Goal: Task Accomplishment & Management: Complete application form

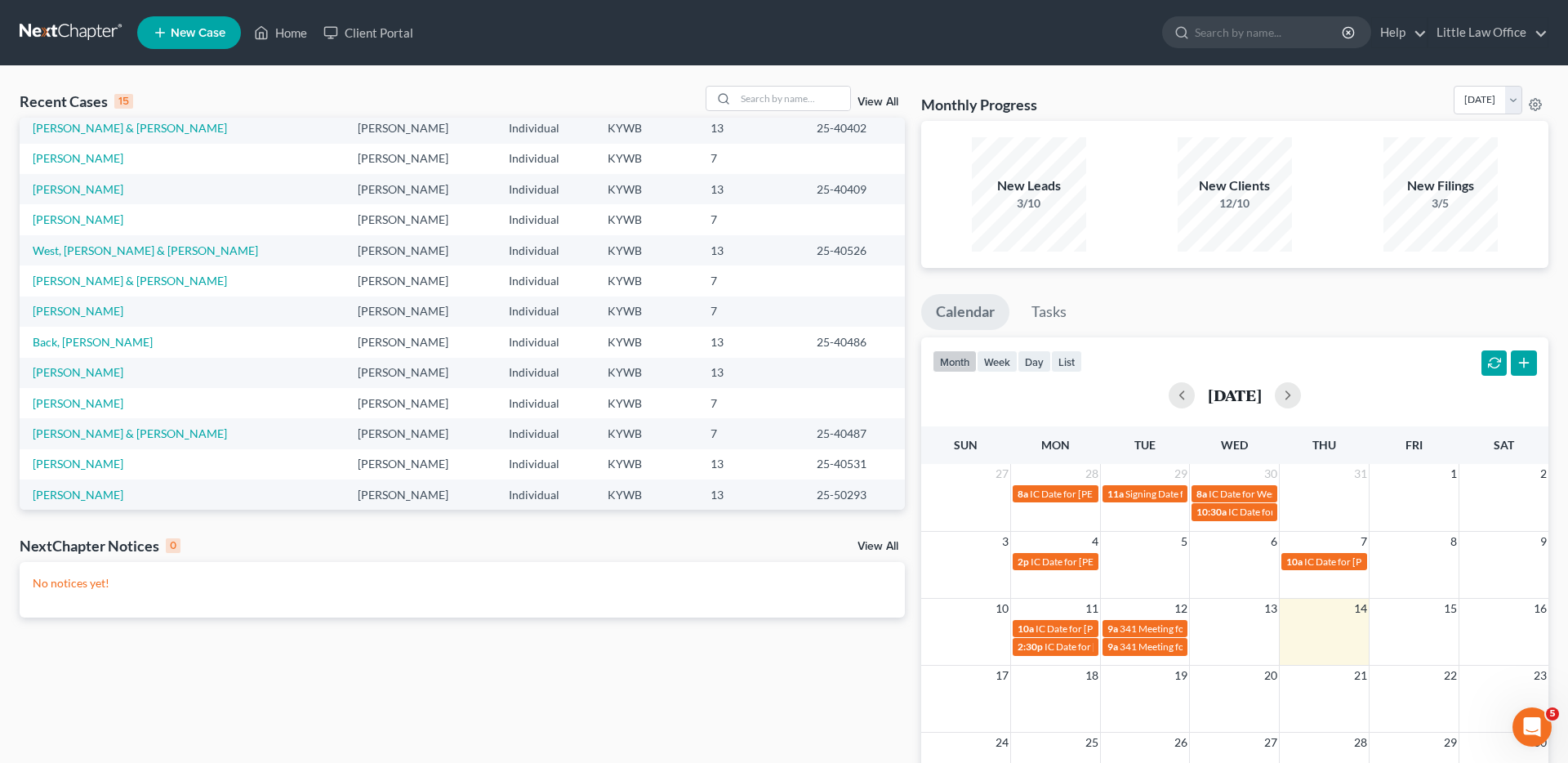
scroll to position [112, 0]
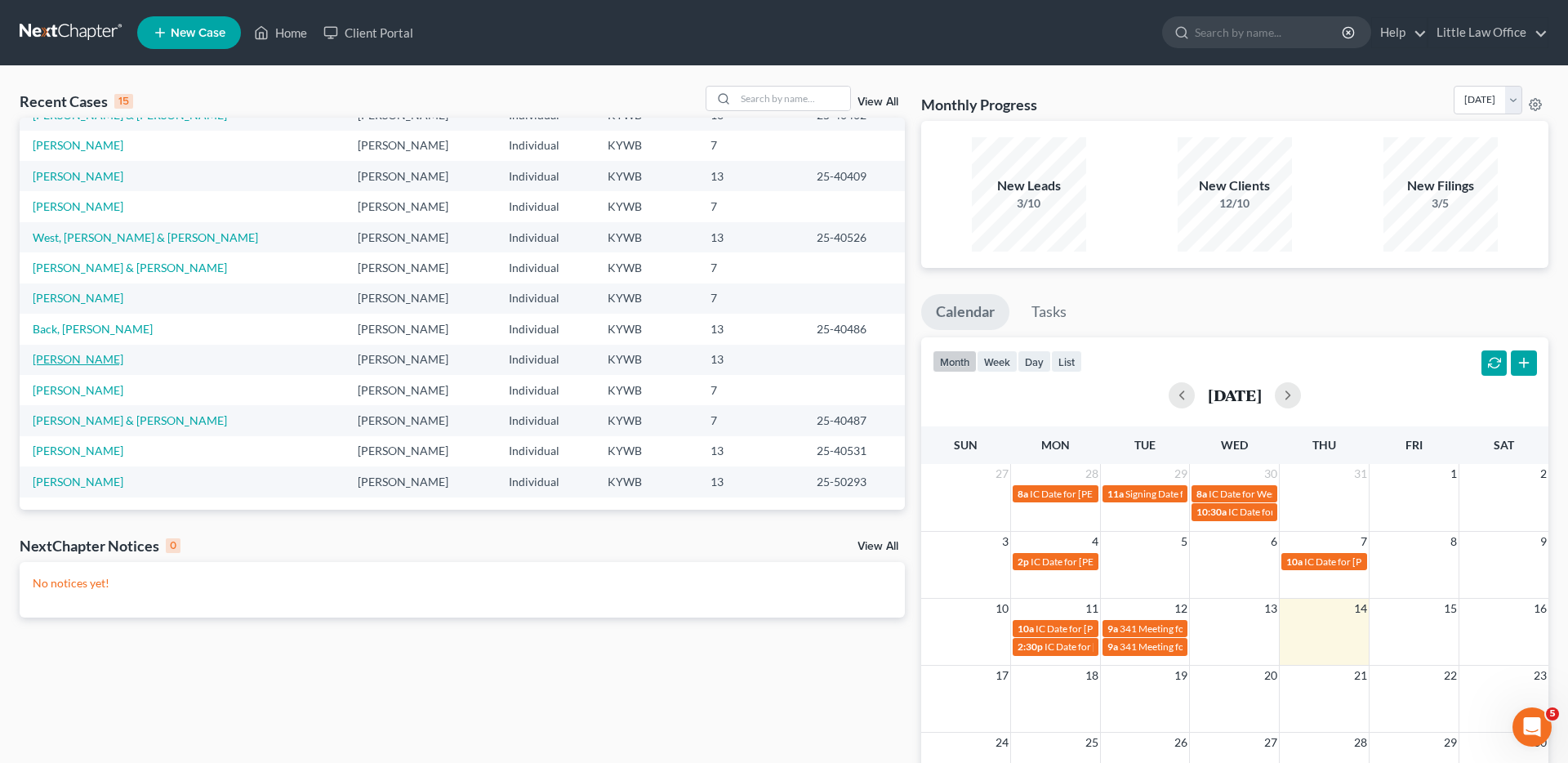
click at [77, 359] on link "[PERSON_NAME]" at bounding box center [78, 359] width 91 height 14
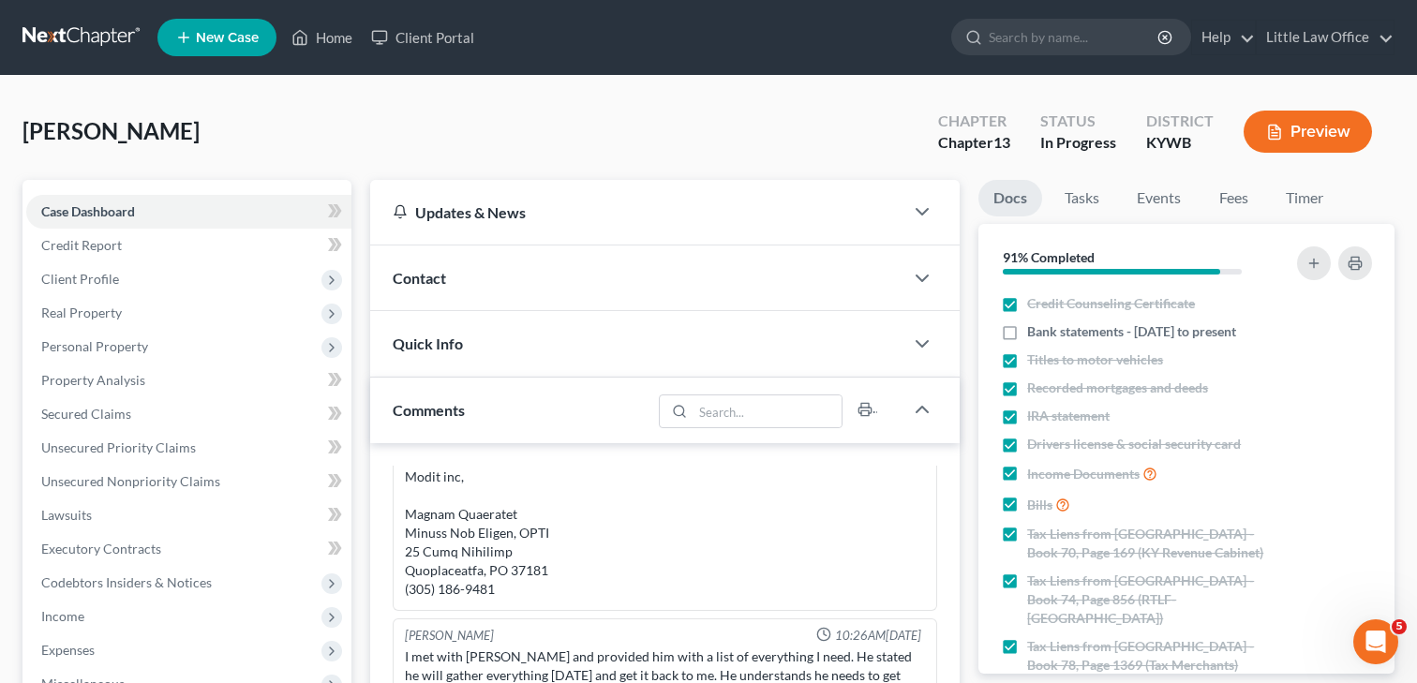
scroll to position [1382, 0]
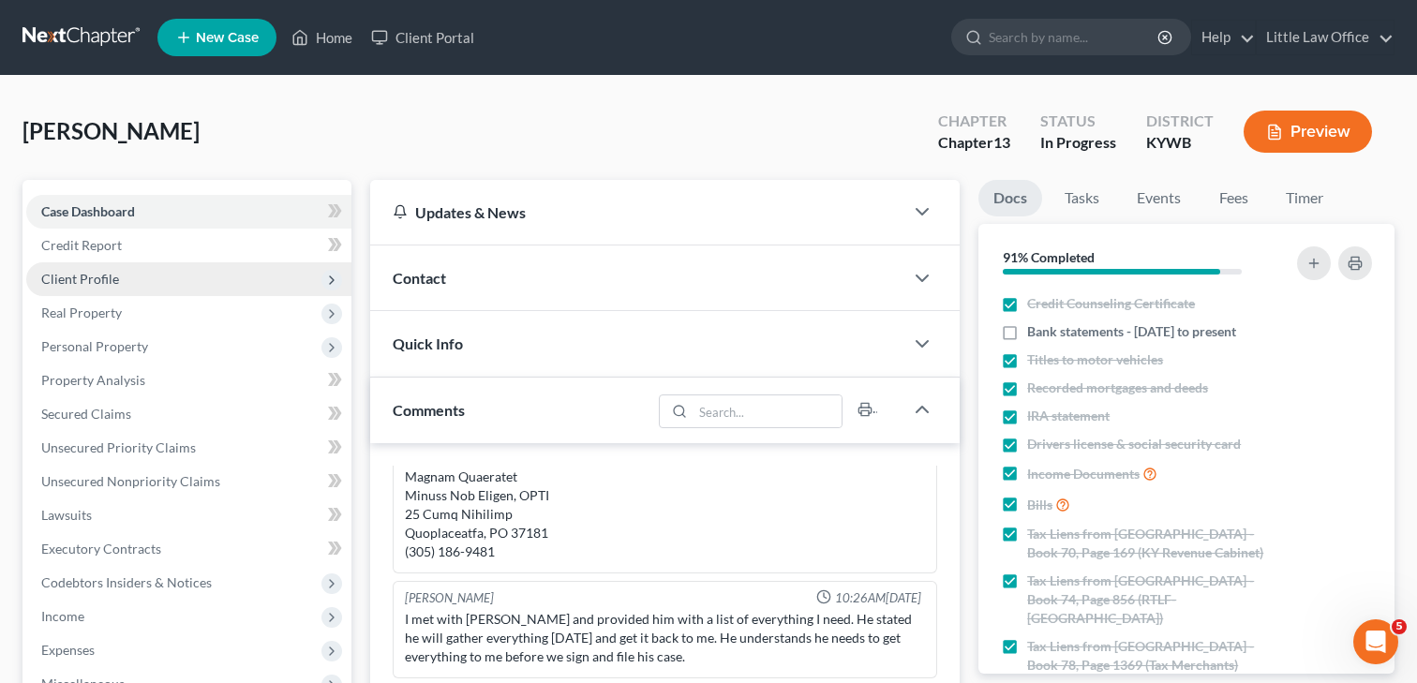
click at [96, 275] on span "Client Profile" at bounding box center [80, 279] width 78 height 16
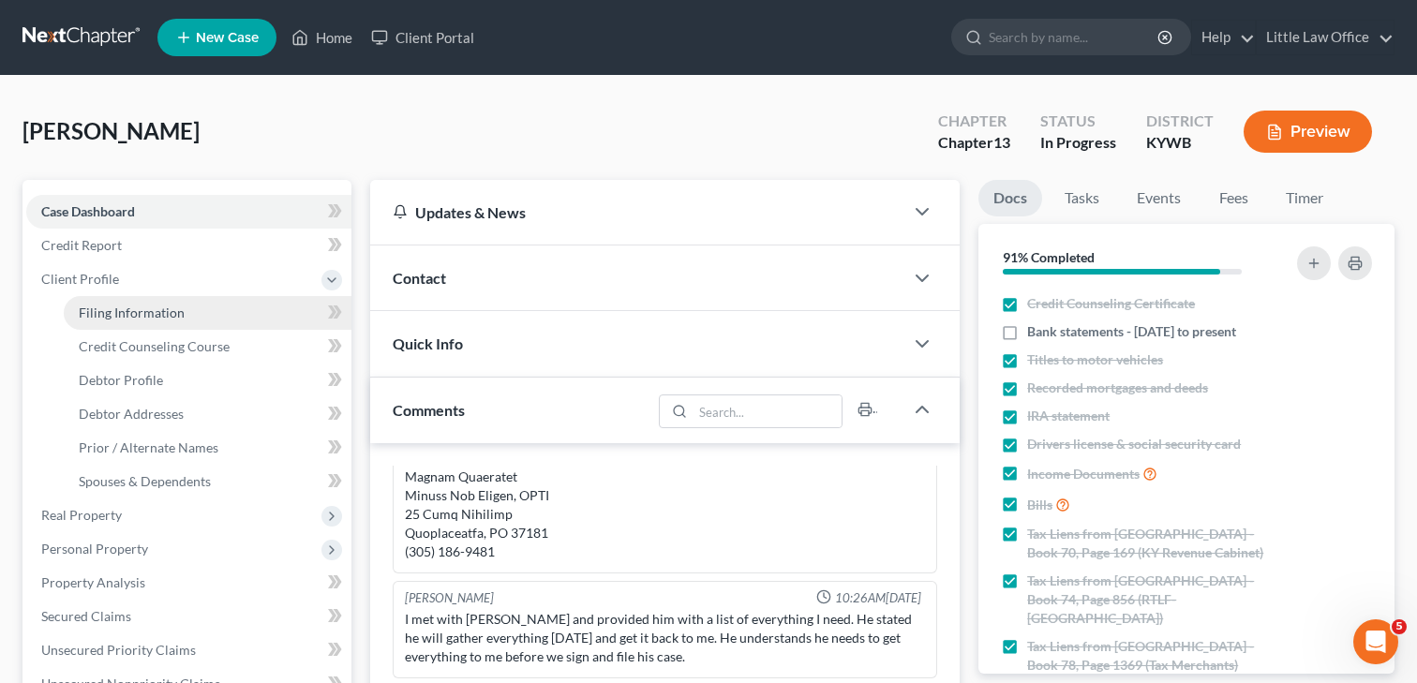
click at [88, 317] on span "Filing Information" at bounding box center [132, 312] width 106 height 16
select select "1"
select select "0"
select select "3"
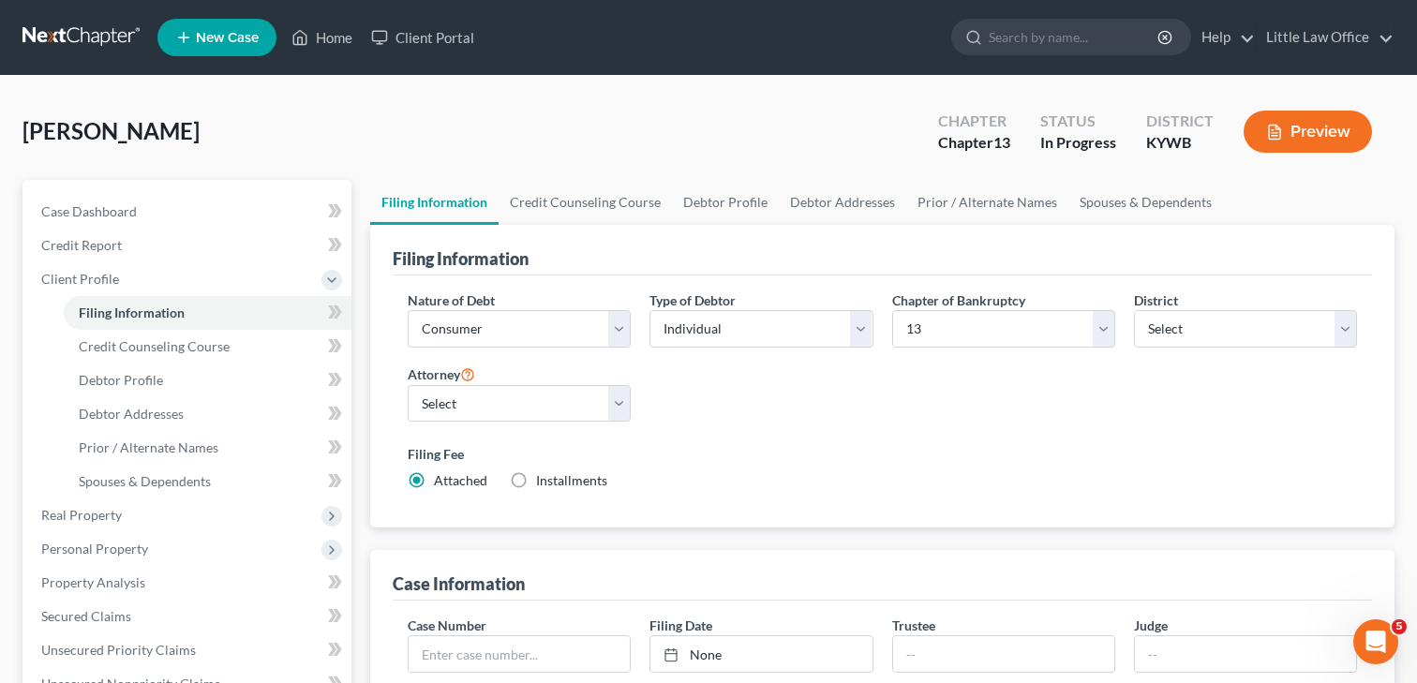
scroll to position [67, 0]
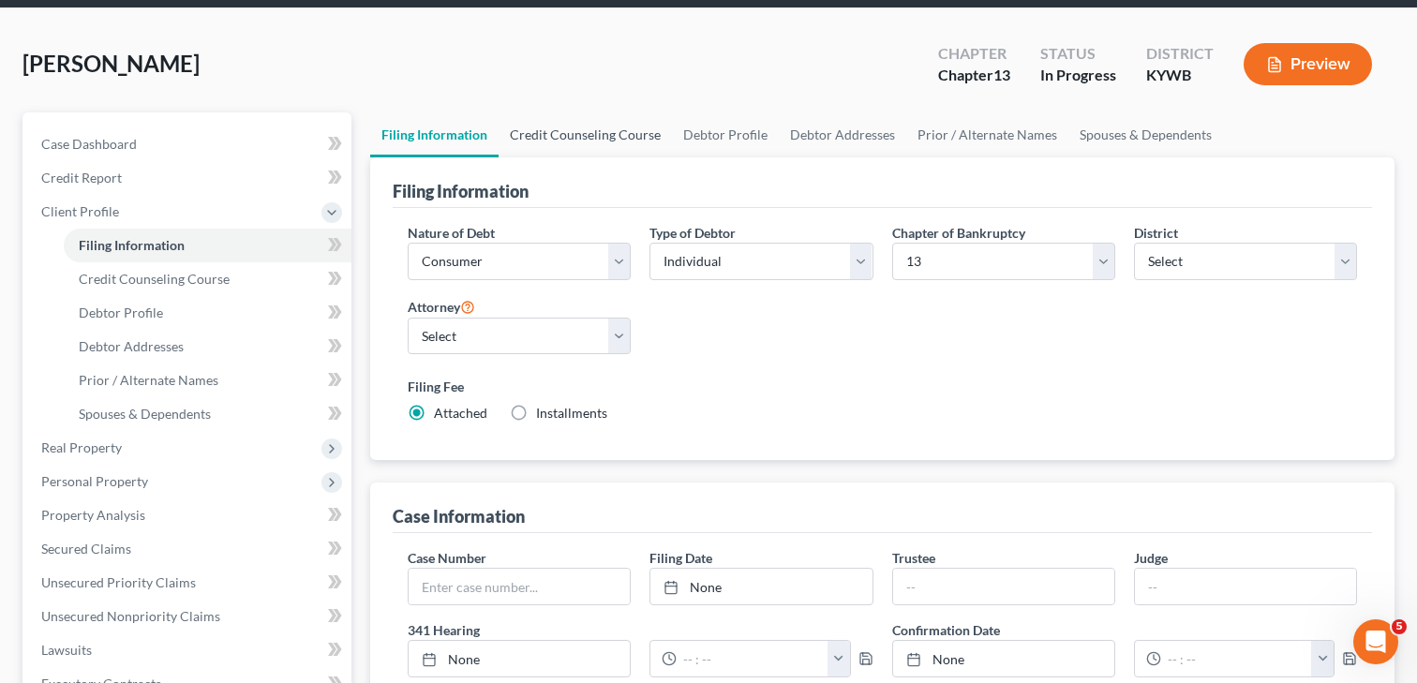
click at [605, 137] on link "Credit Counseling Course" at bounding box center [584, 134] width 173 height 45
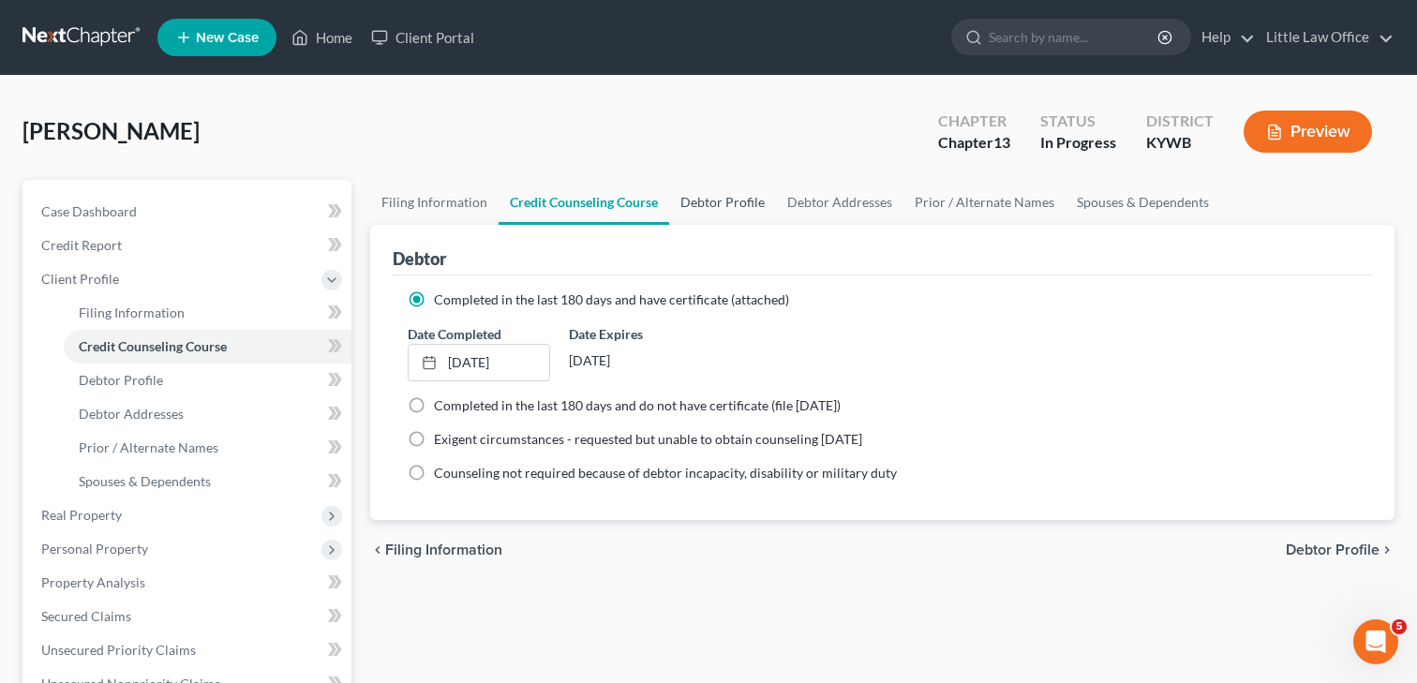
click at [730, 205] on link "Debtor Profile" at bounding box center [722, 202] width 107 height 45
select select "3"
select select "0"
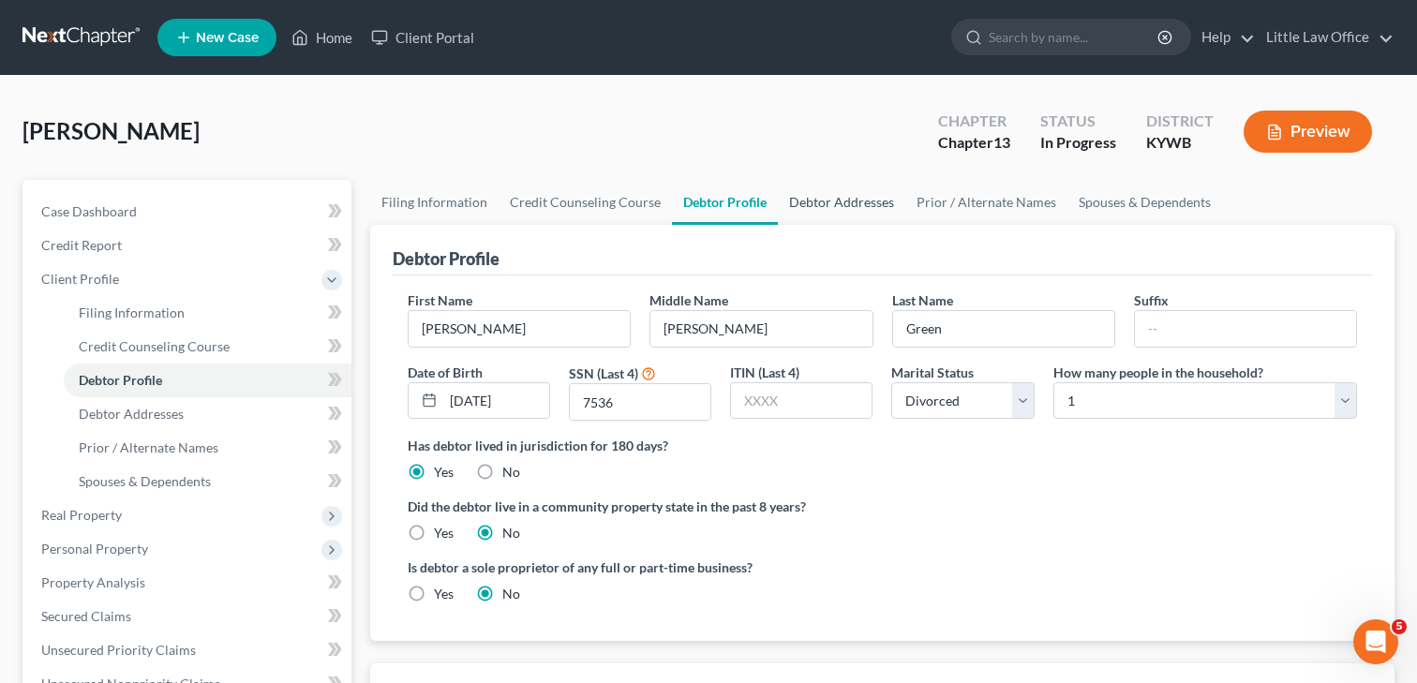
click at [834, 206] on link "Debtor Addresses" at bounding box center [841, 202] width 127 height 45
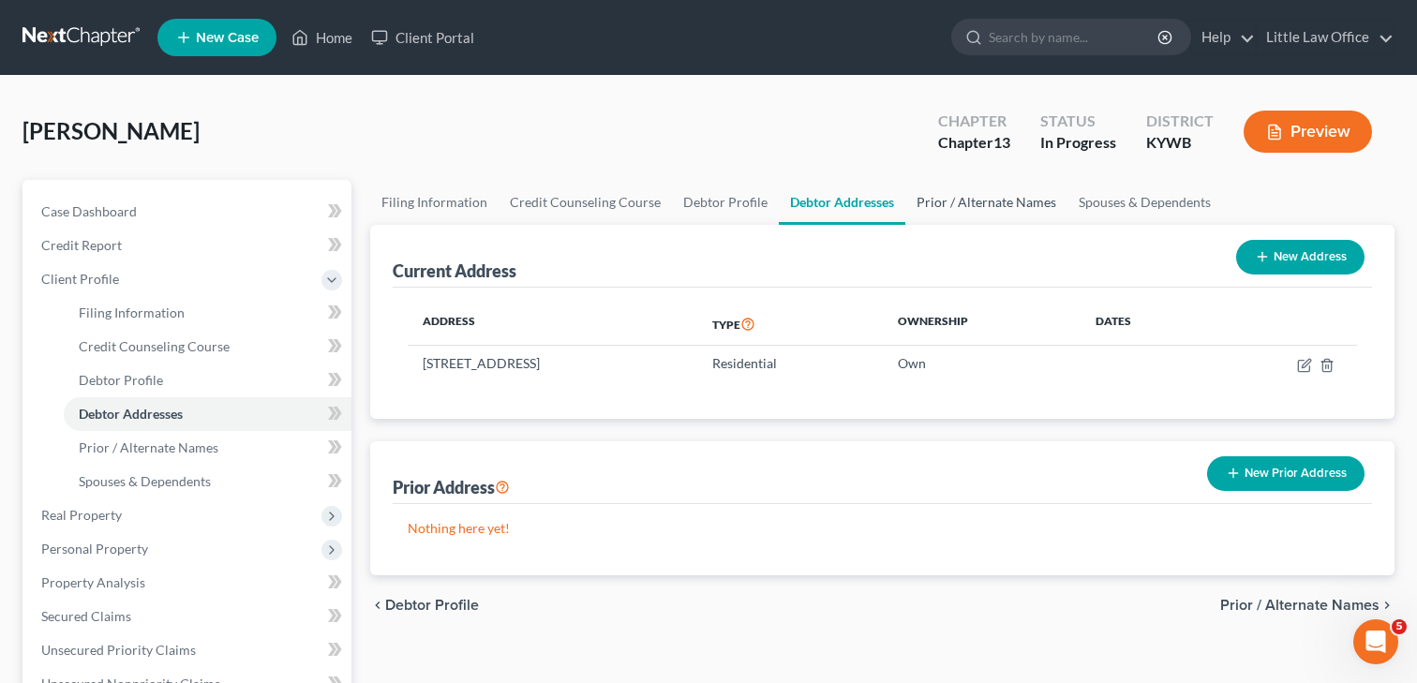
click at [945, 204] on link "Prior / Alternate Names" at bounding box center [986, 202] width 162 height 45
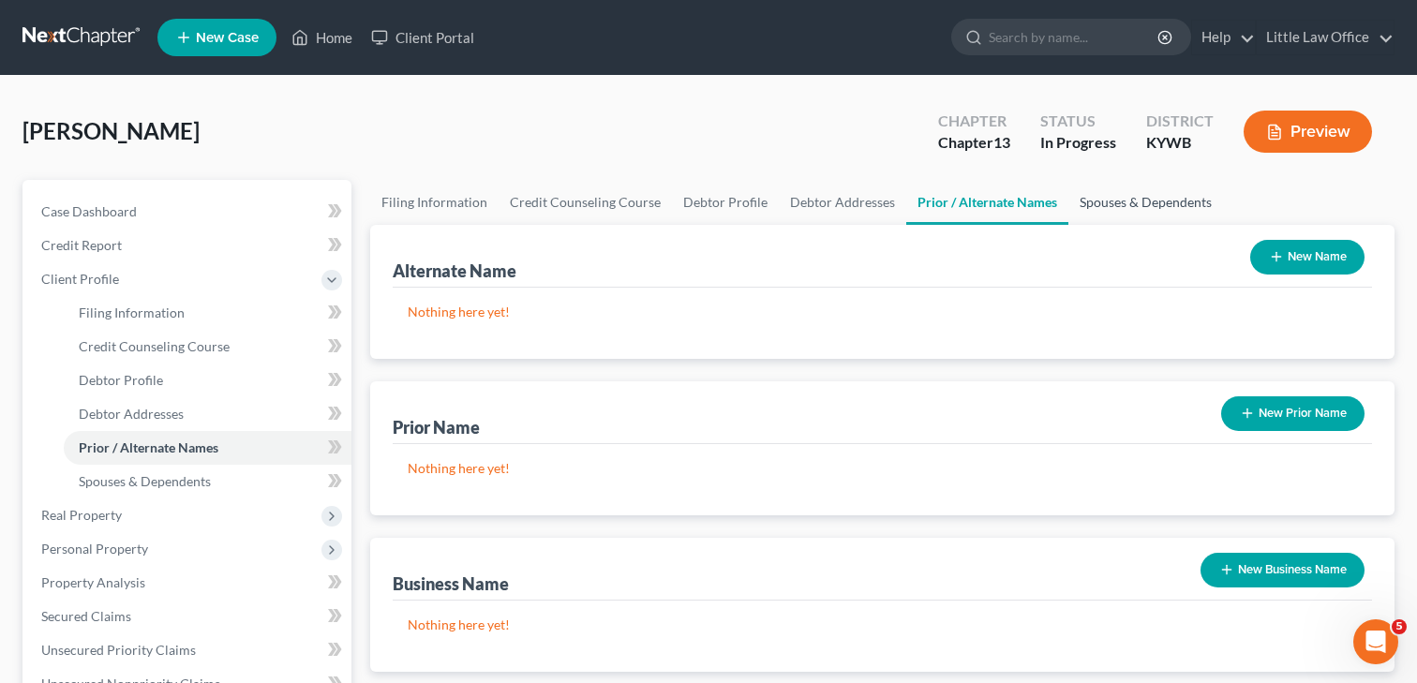
click at [1114, 213] on link "Spouses & Dependents" at bounding box center [1145, 202] width 155 height 45
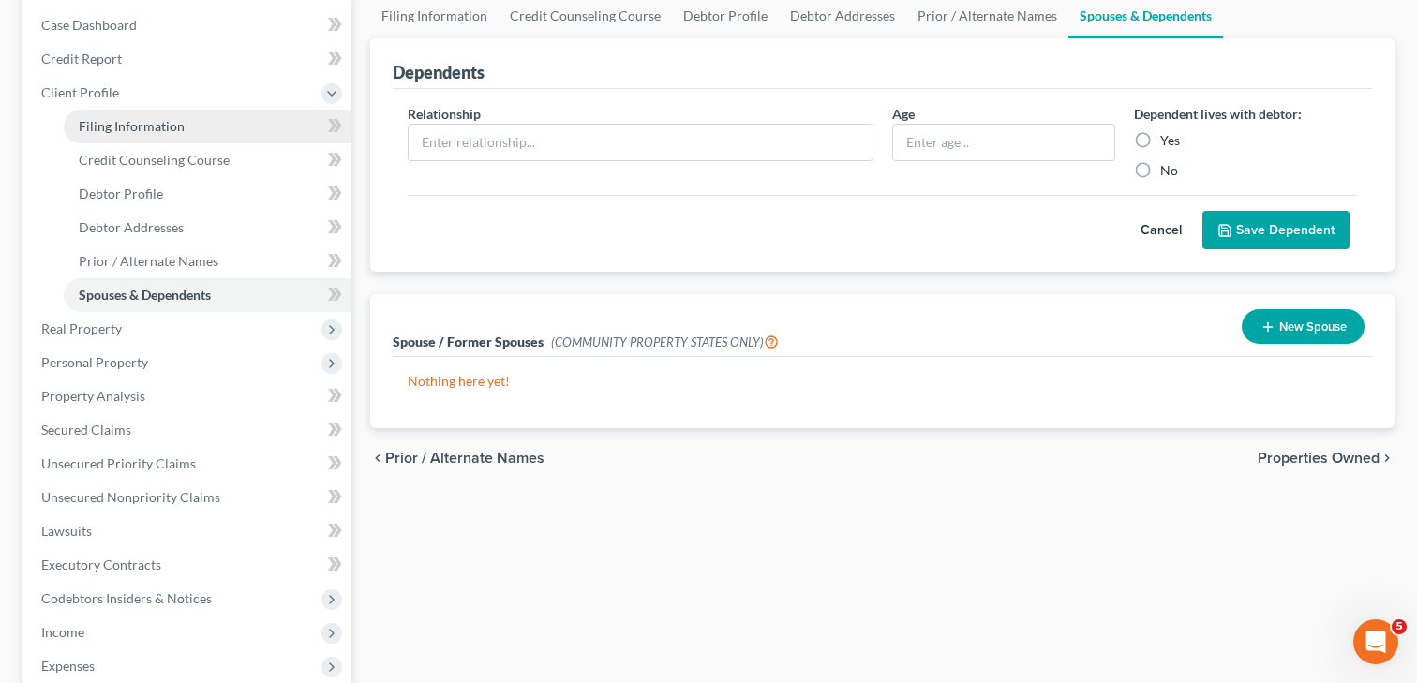
scroll to position [190, 0]
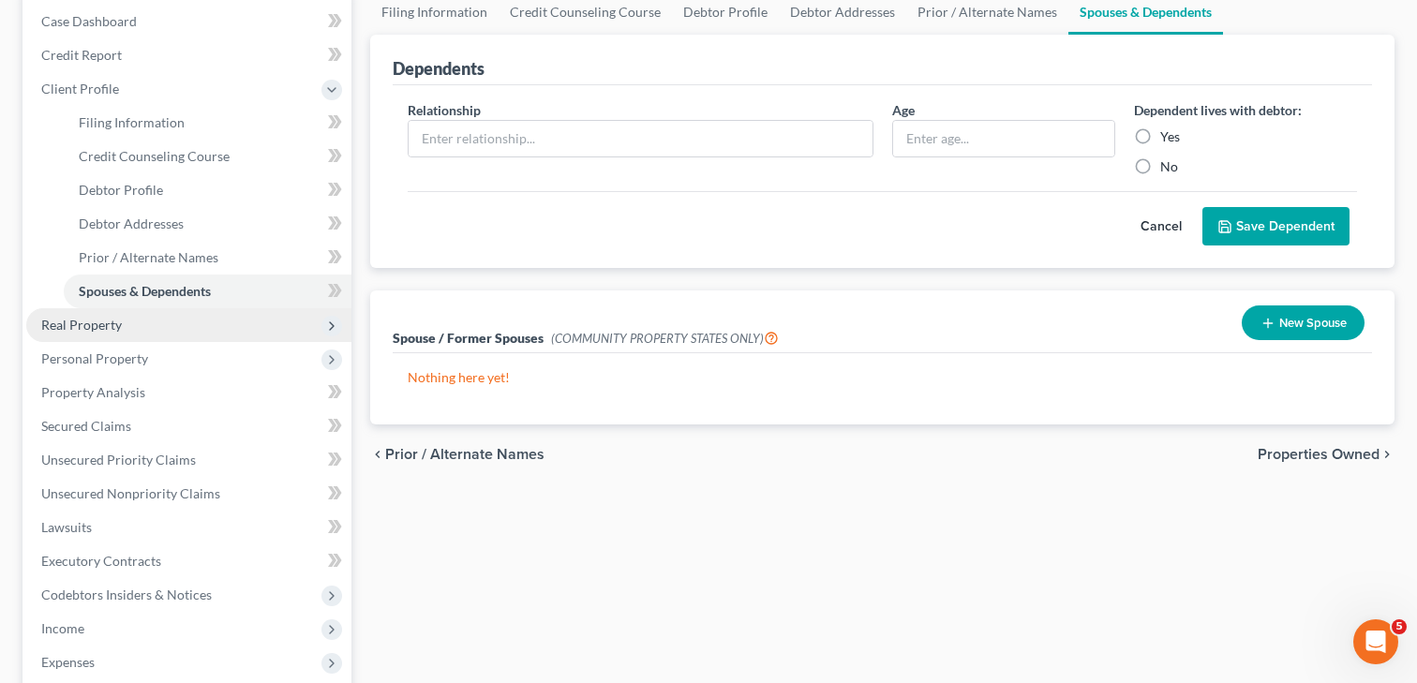
click at [114, 340] on span "Real Property" at bounding box center [188, 325] width 325 height 34
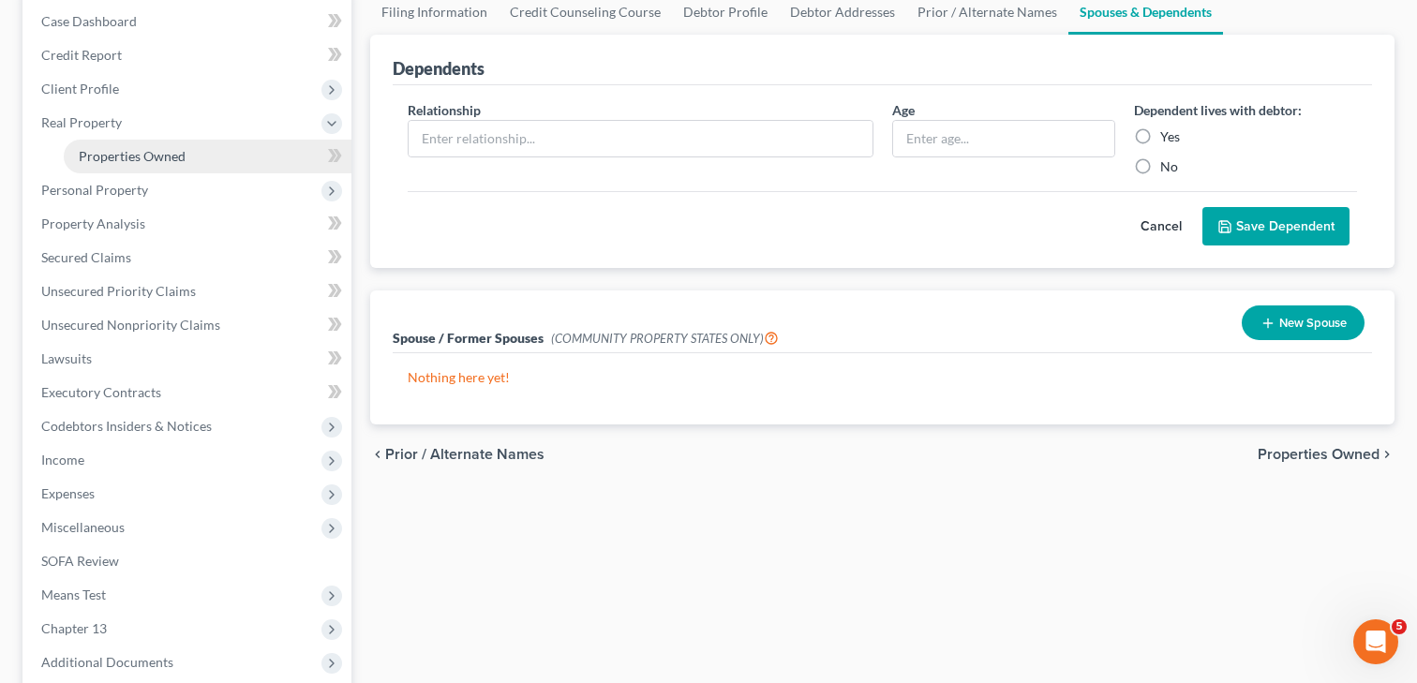
click at [126, 167] on link "Properties Owned" at bounding box center [208, 157] width 288 height 34
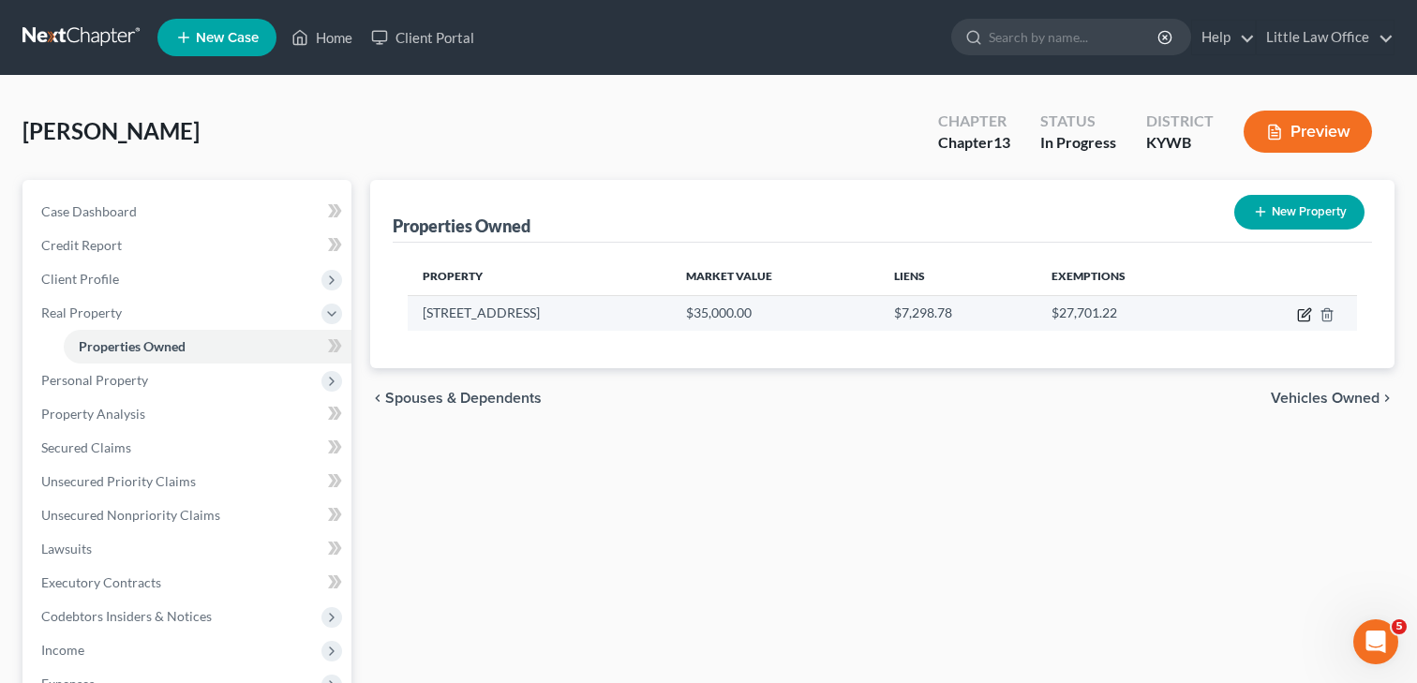
click at [1305, 310] on icon "button" at bounding box center [1305, 312] width 8 height 8
select select "18"
select select "80"
select select "0"
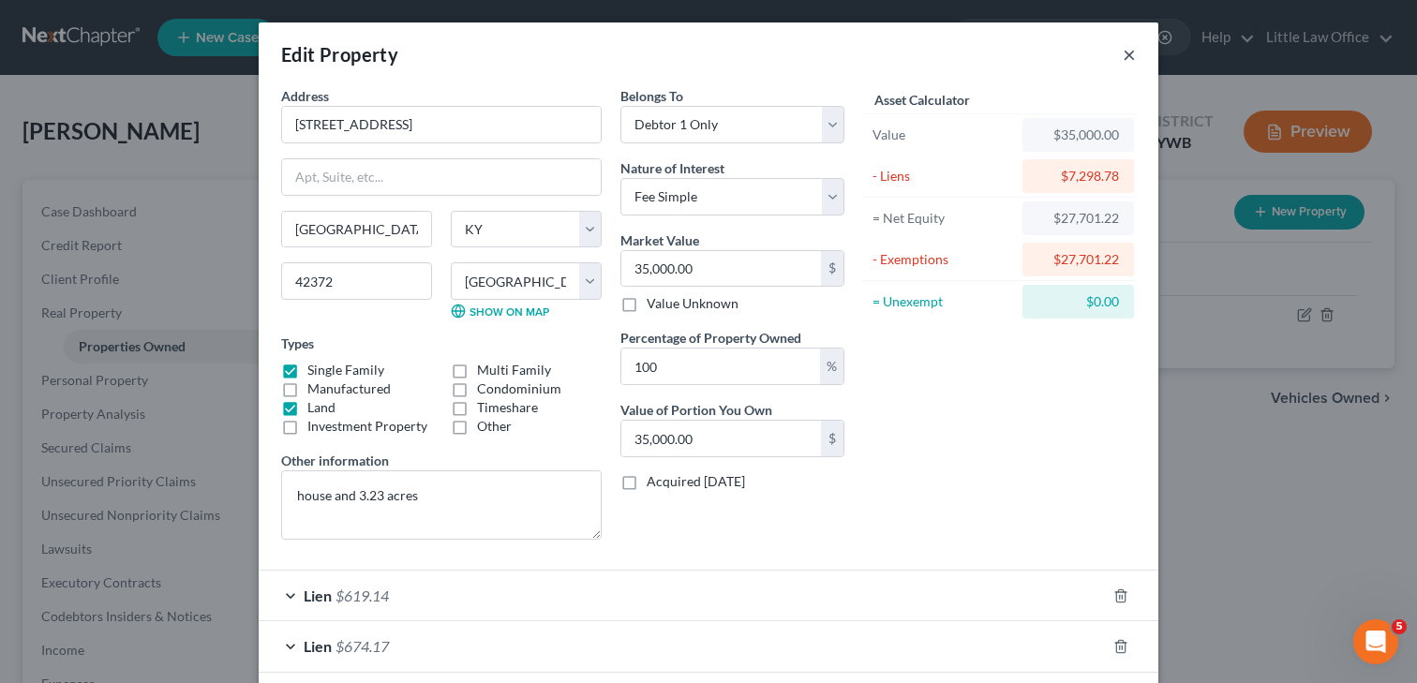
click at [1124, 52] on button "×" at bounding box center [1128, 54] width 13 height 22
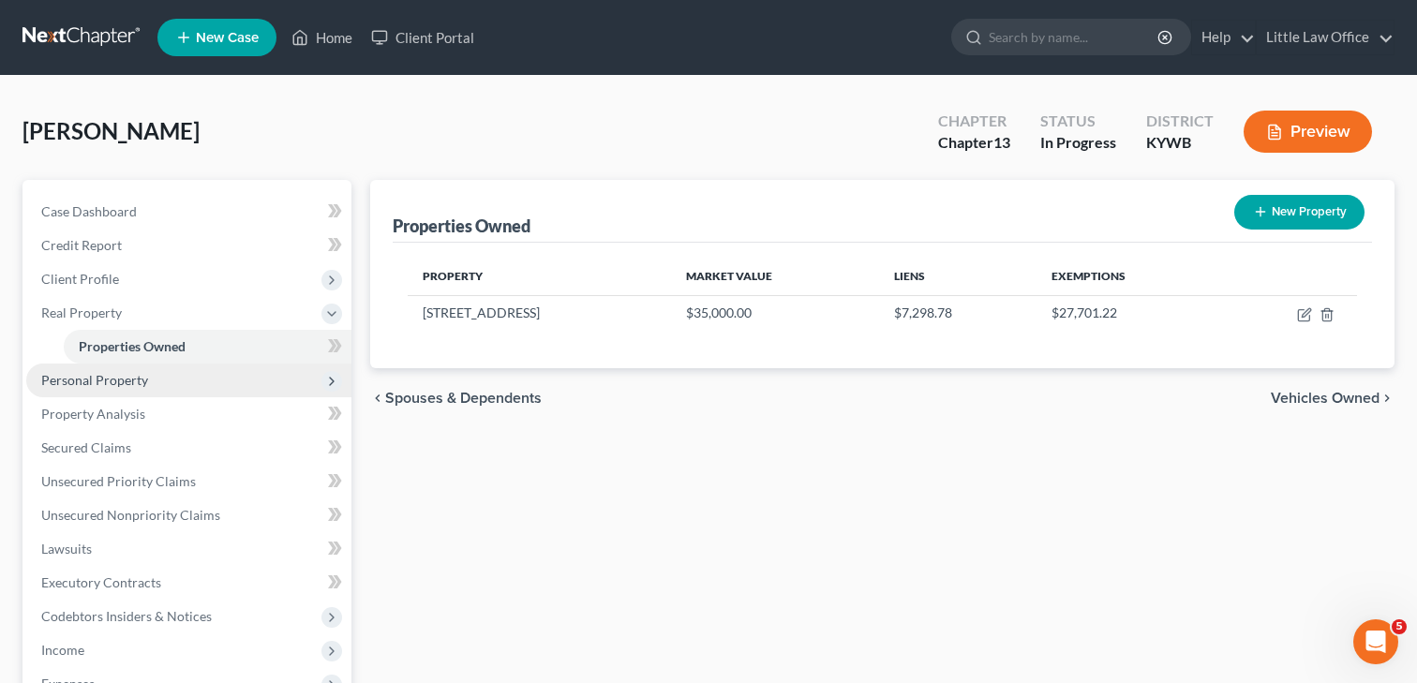
click at [84, 373] on span "Personal Property" at bounding box center [94, 380] width 107 height 16
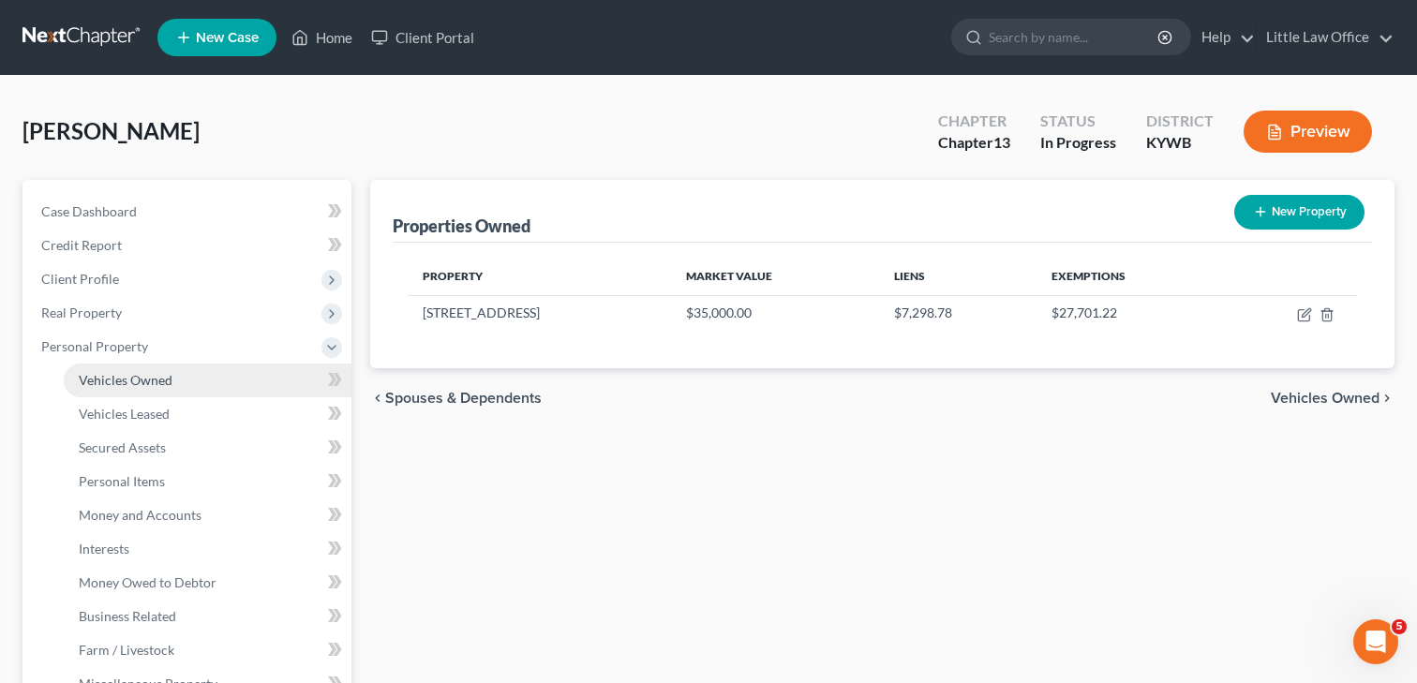
click at [119, 375] on span "Vehicles Owned" at bounding box center [126, 380] width 94 height 16
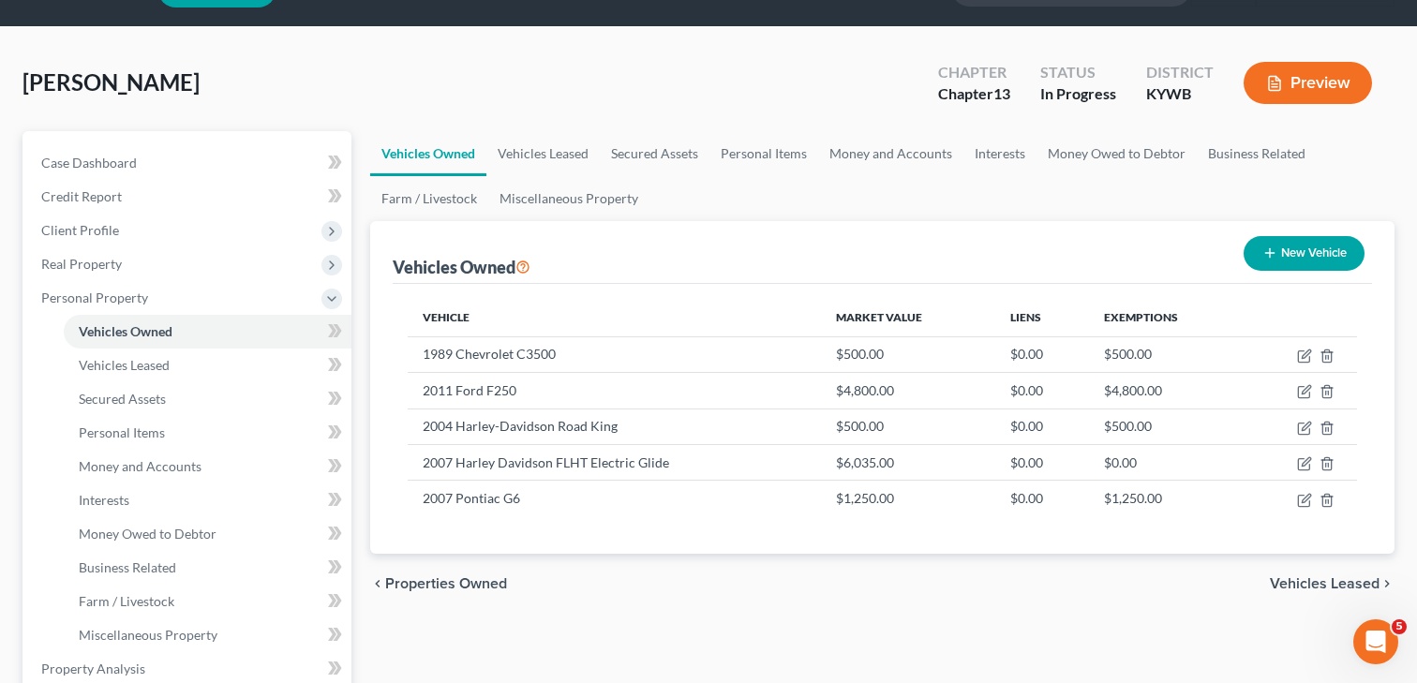
scroll to position [51, 0]
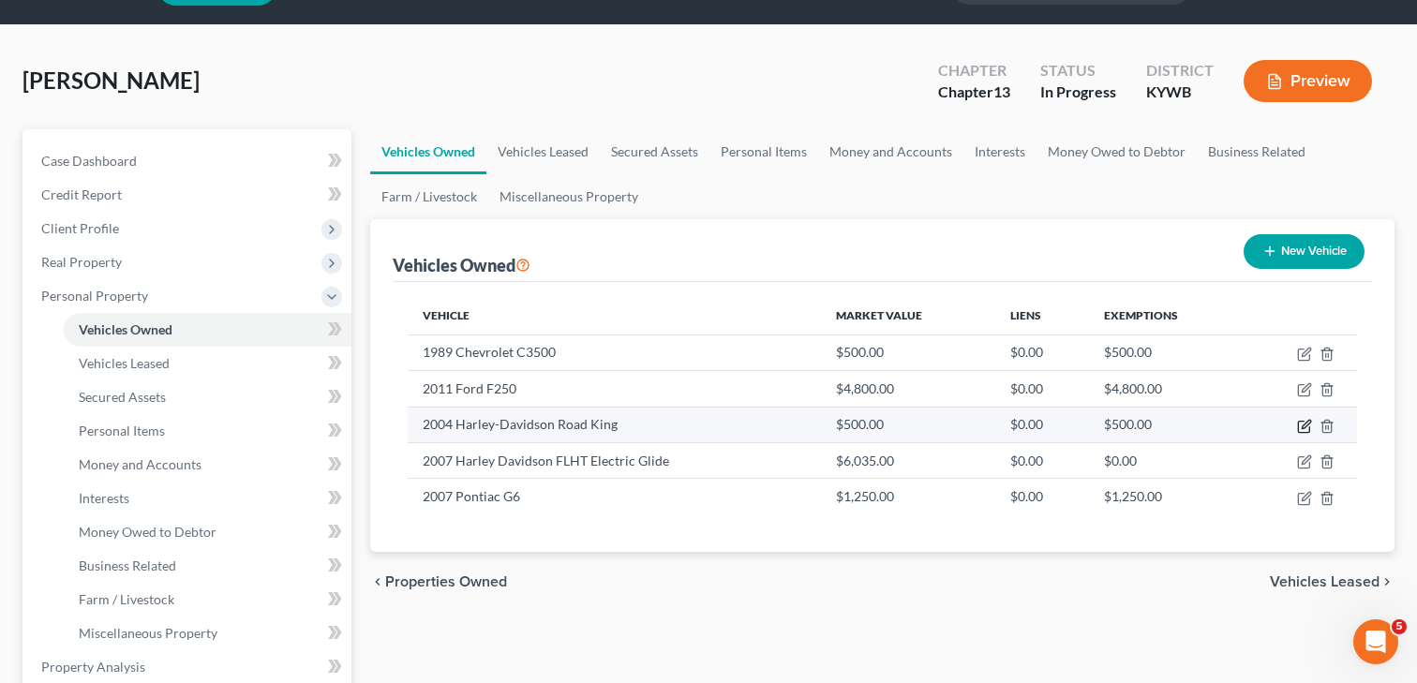
click at [1306, 423] on icon "button" at bounding box center [1304, 426] width 15 height 15
select select "0"
select select "22"
select select "4"
select select "0"
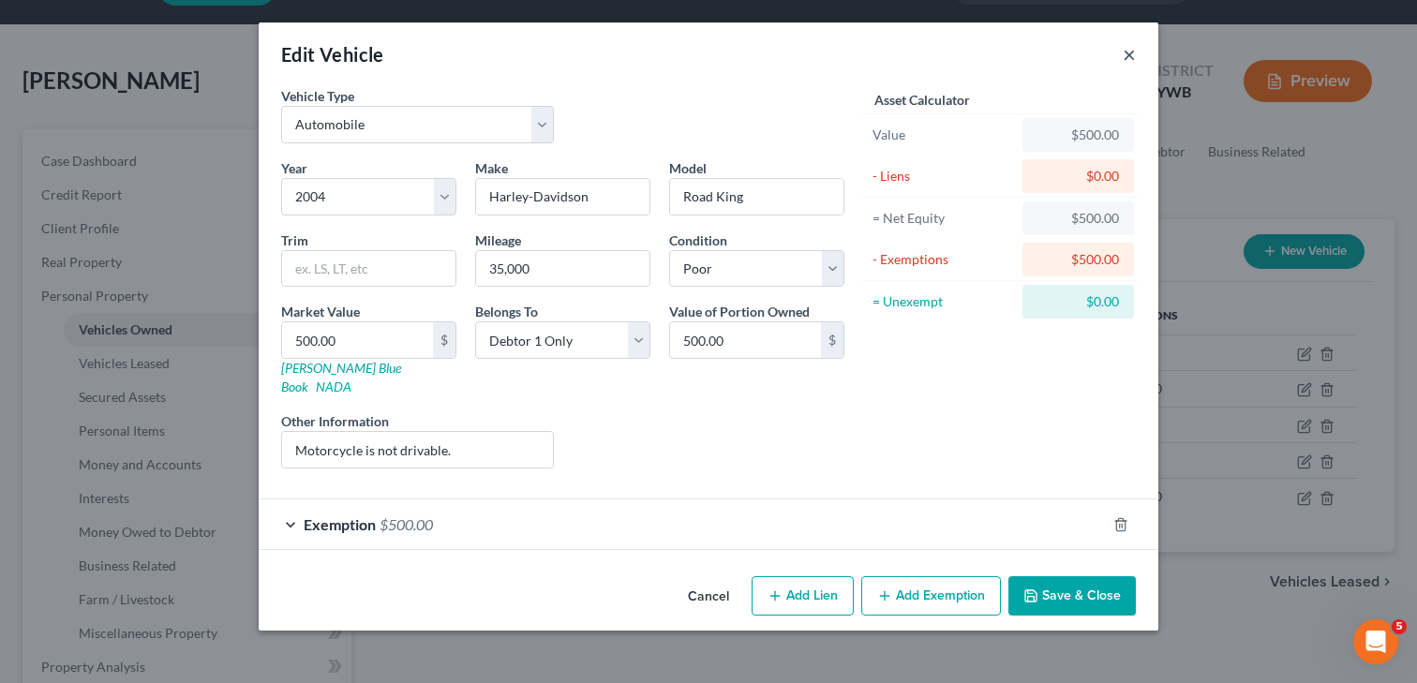
click at [1124, 57] on button "×" at bounding box center [1128, 54] width 13 height 22
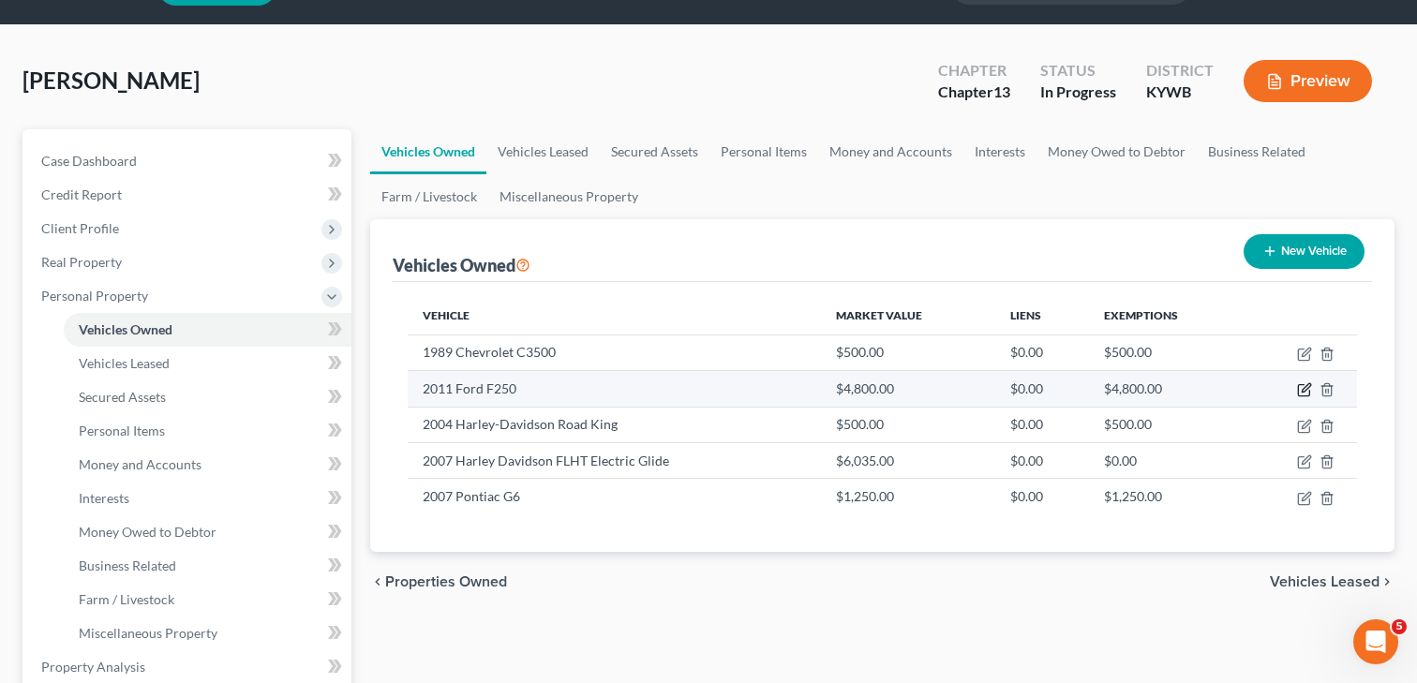
click at [1308, 384] on icon "button" at bounding box center [1304, 389] width 15 height 15
select select "0"
select select "15"
select select "1"
select select "0"
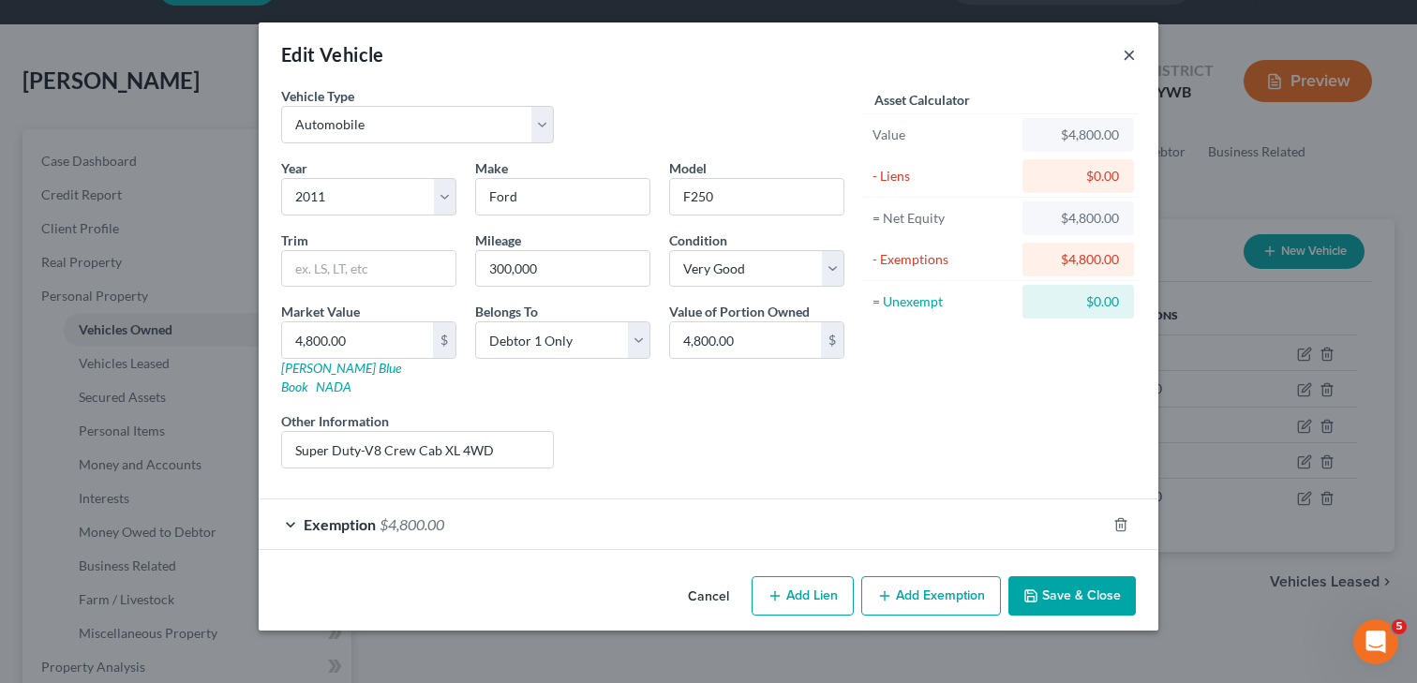
click at [1135, 45] on button "×" at bounding box center [1128, 54] width 13 height 22
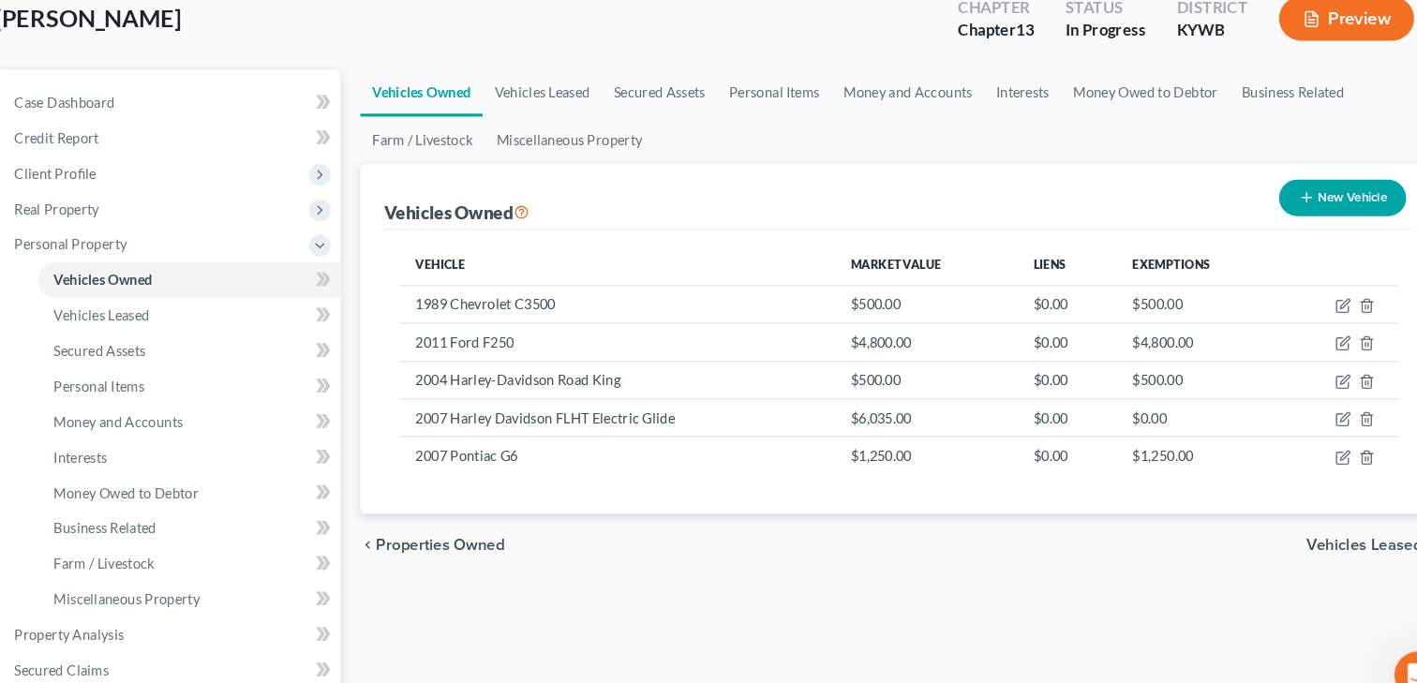
scroll to position [103, 0]
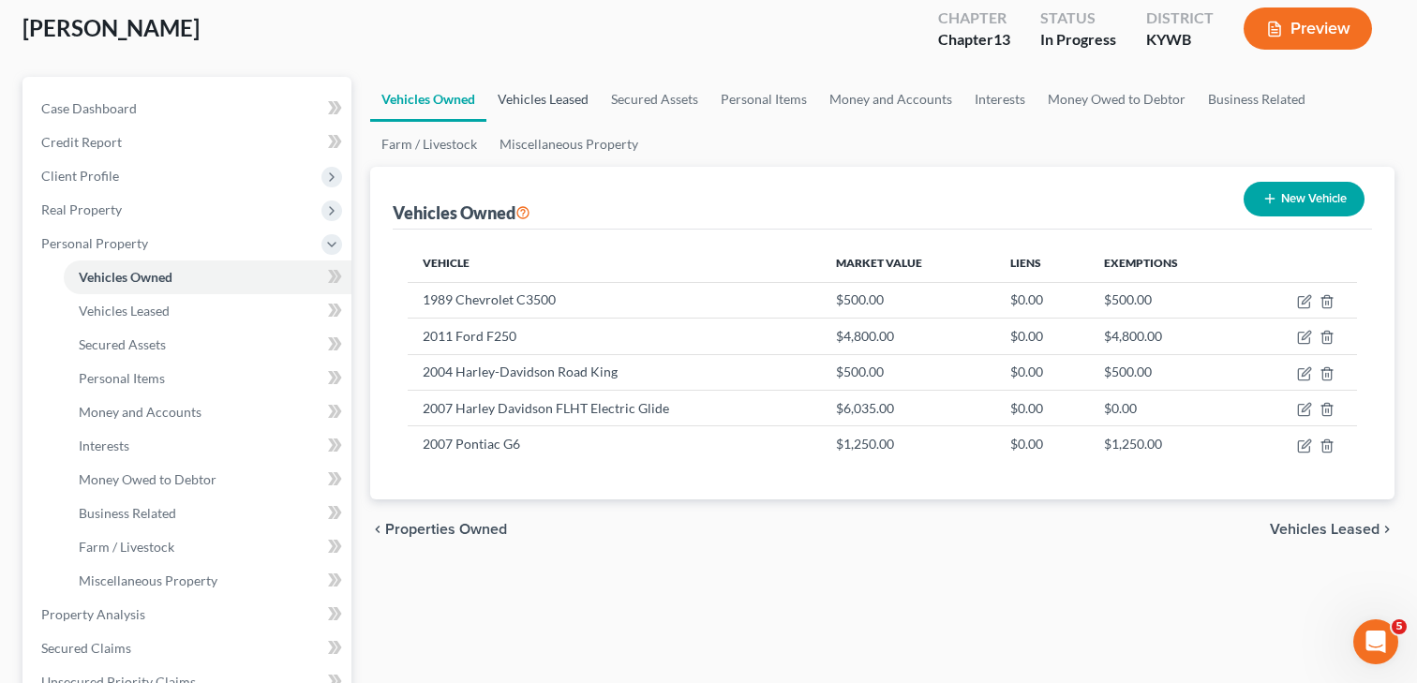
click at [542, 95] on link "Vehicles Leased" at bounding box center [542, 99] width 113 height 45
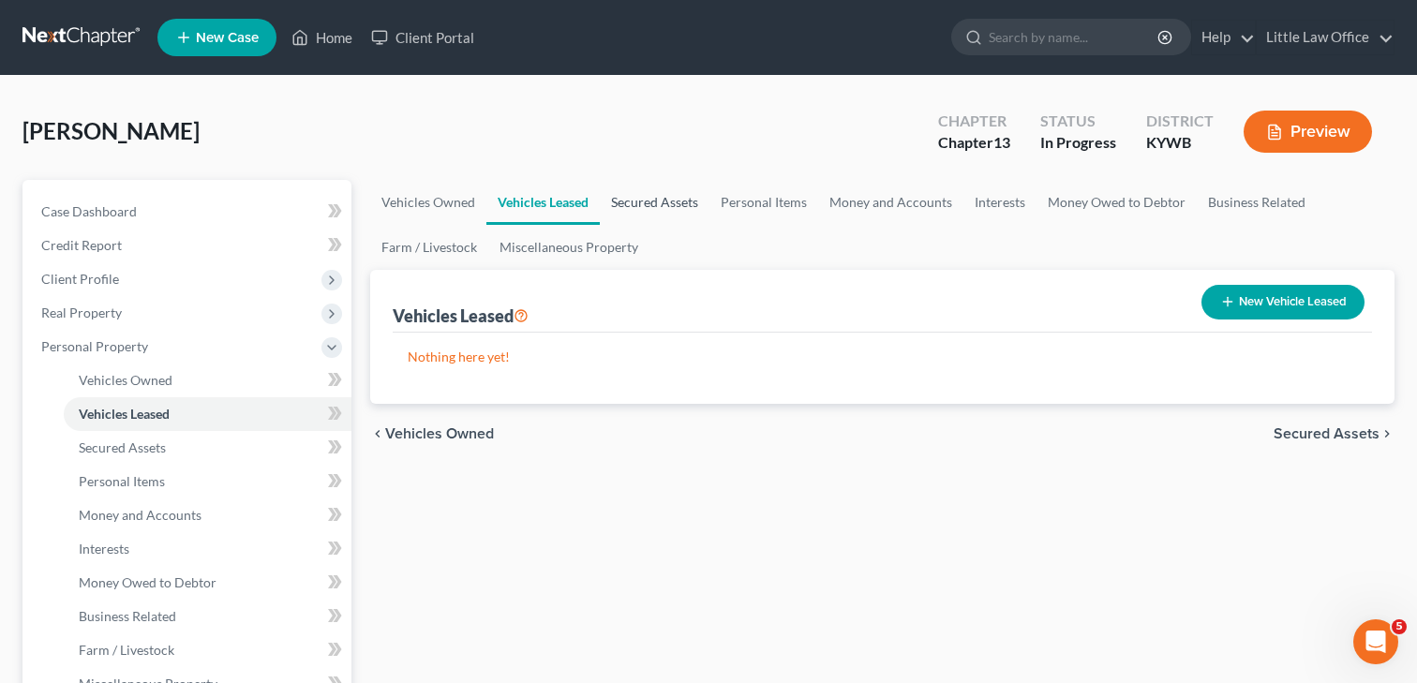
click at [670, 205] on link "Secured Assets" at bounding box center [655, 202] width 110 height 45
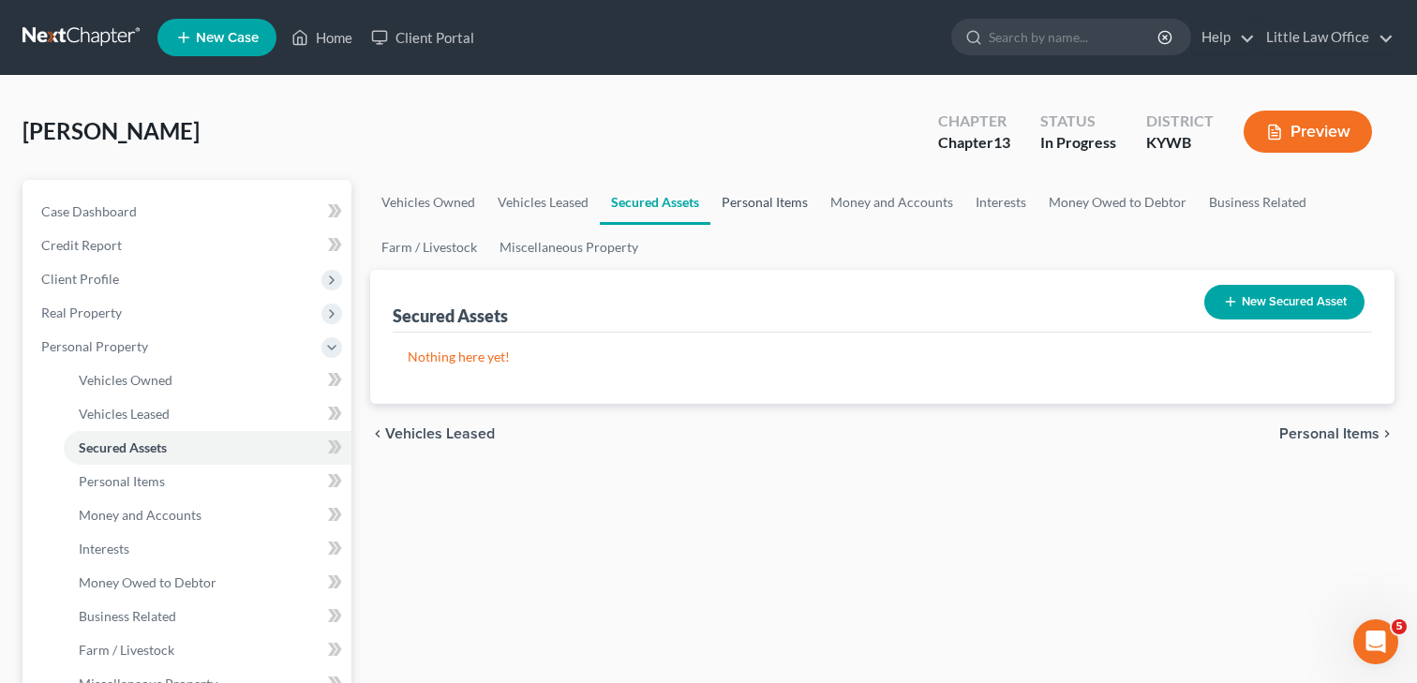
click at [748, 201] on link "Personal Items" at bounding box center [764, 202] width 109 height 45
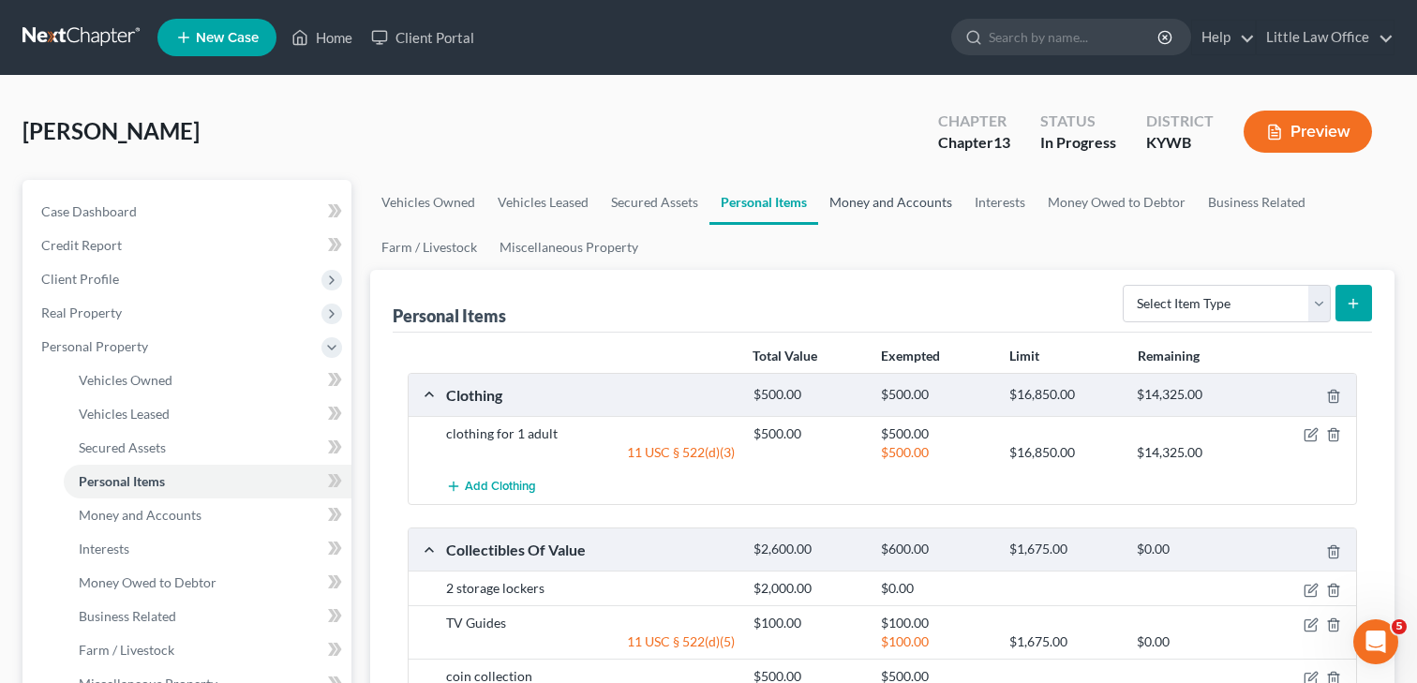
click at [909, 203] on link "Money and Accounts" at bounding box center [890, 202] width 145 height 45
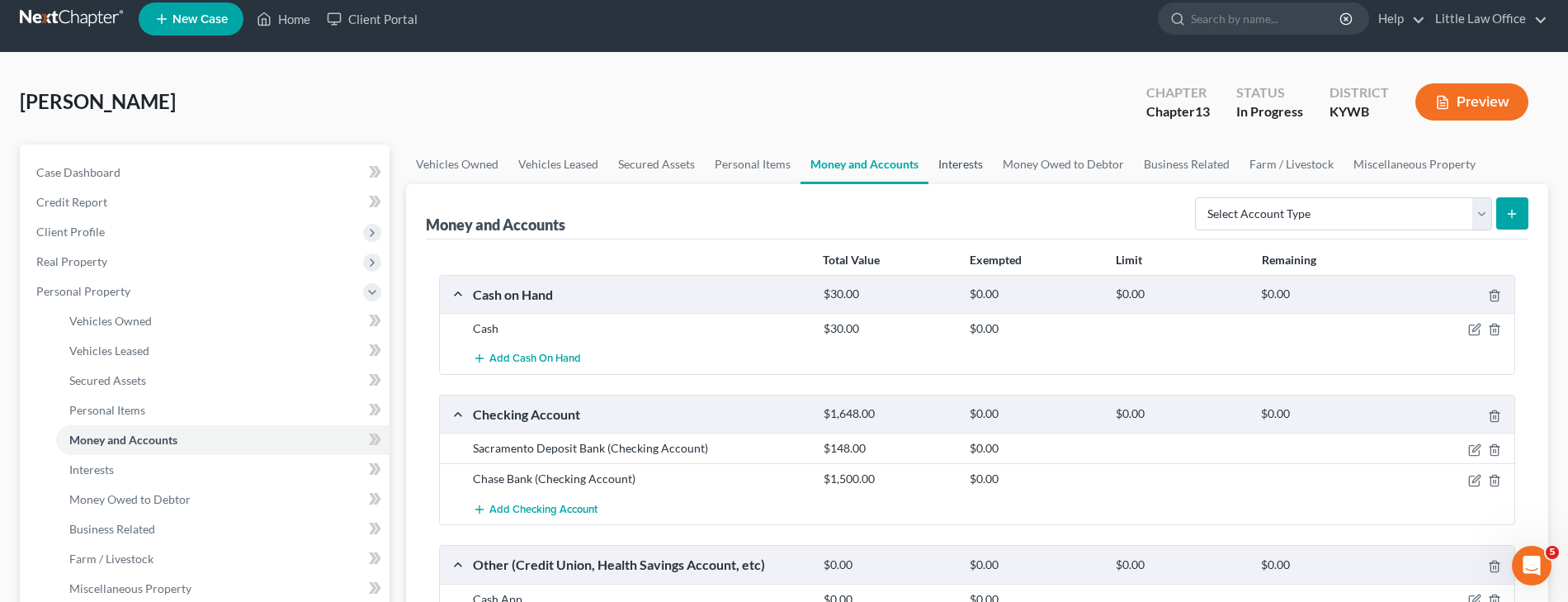
click at [958, 165] on link "Interests" at bounding box center [960, 164] width 64 height 40
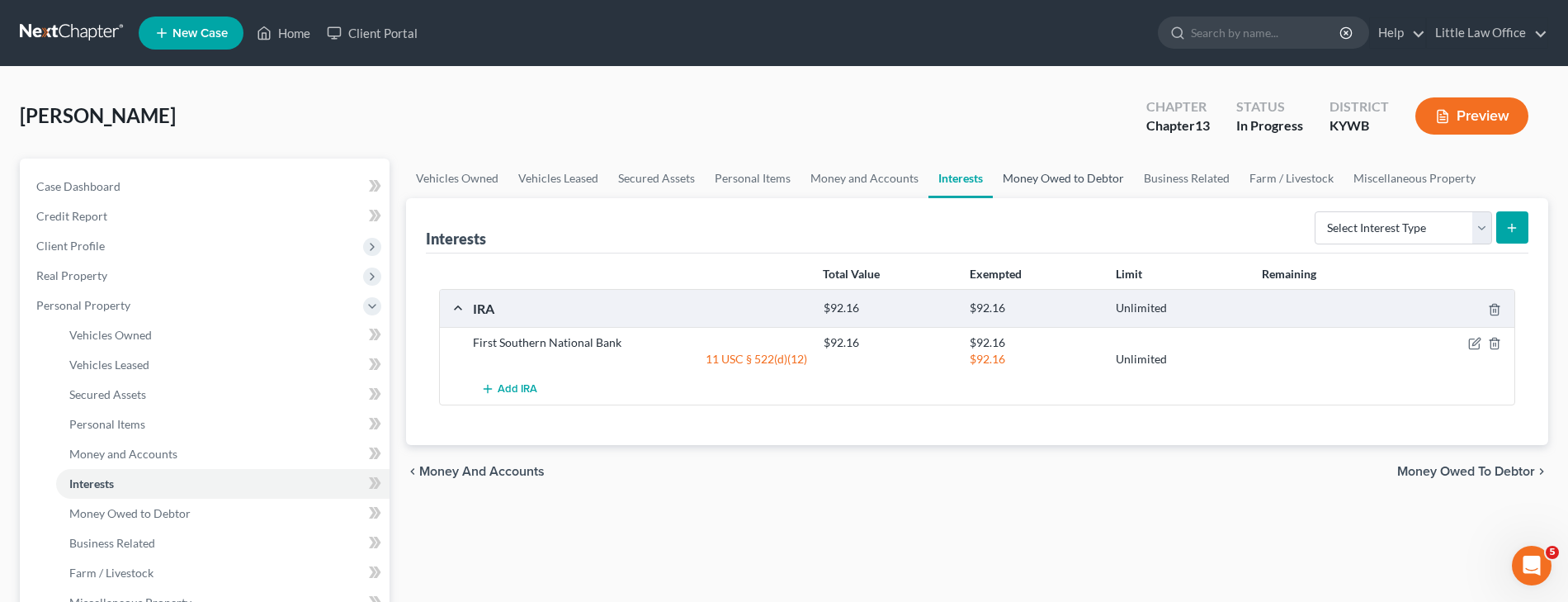
click at [1032, 180] on link "Money Owed to Debtor" at bounding box center [1063, 178] width 141 height 40
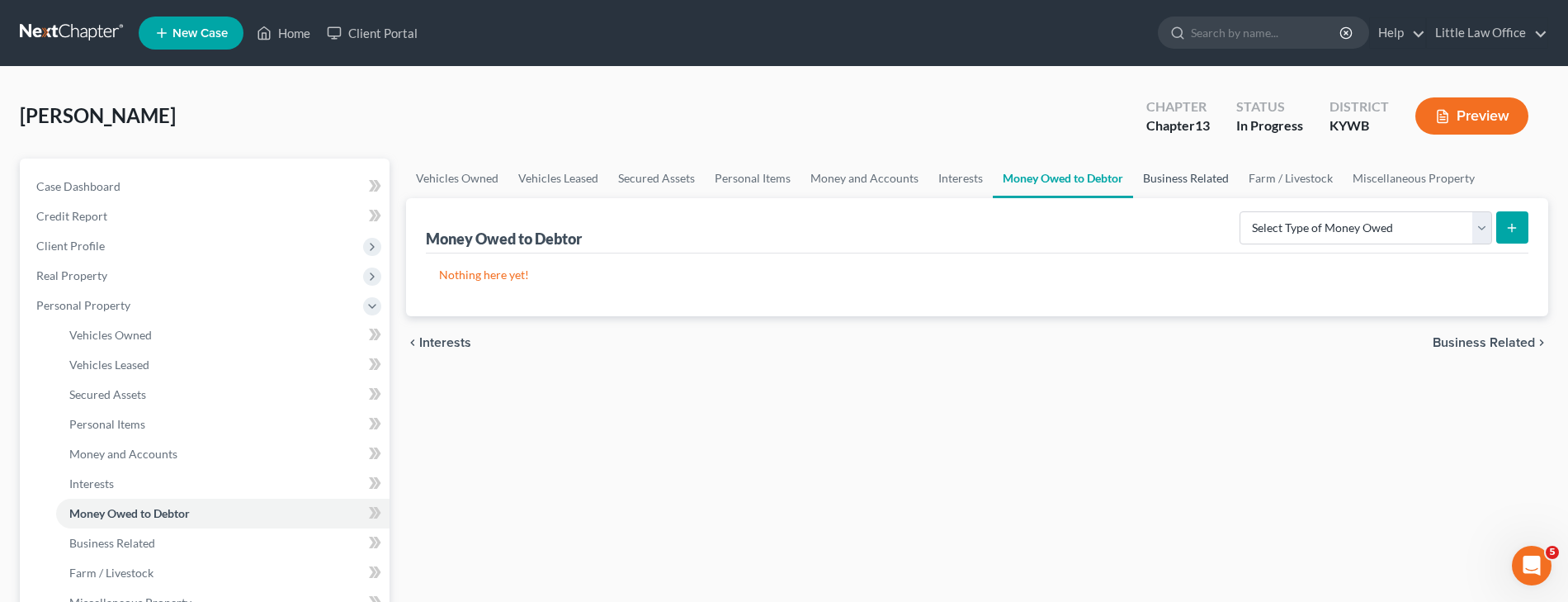
click at [1167, 181] on link "Business Related" at bounding box center [1186, 178] width 106 height 40
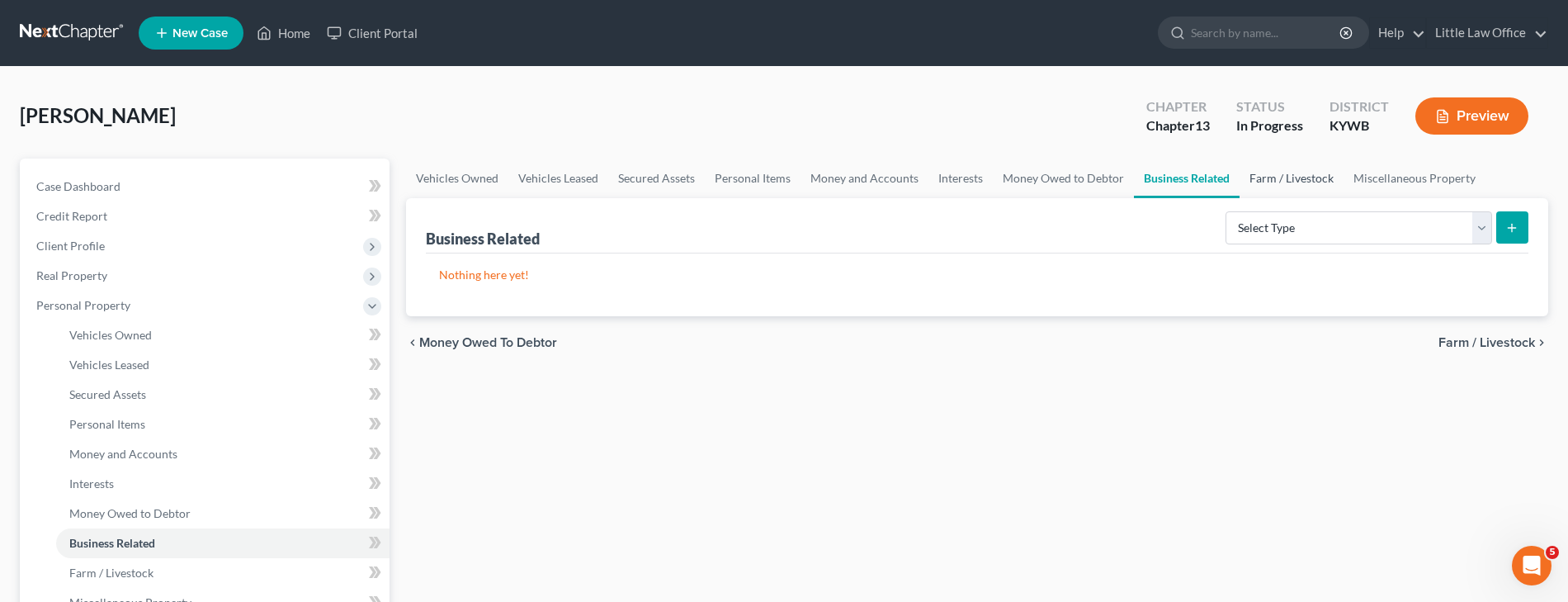
click at [1262, 176] on link "Farm / Livestock" at bounding box center [1291, 178] width 104 height 40
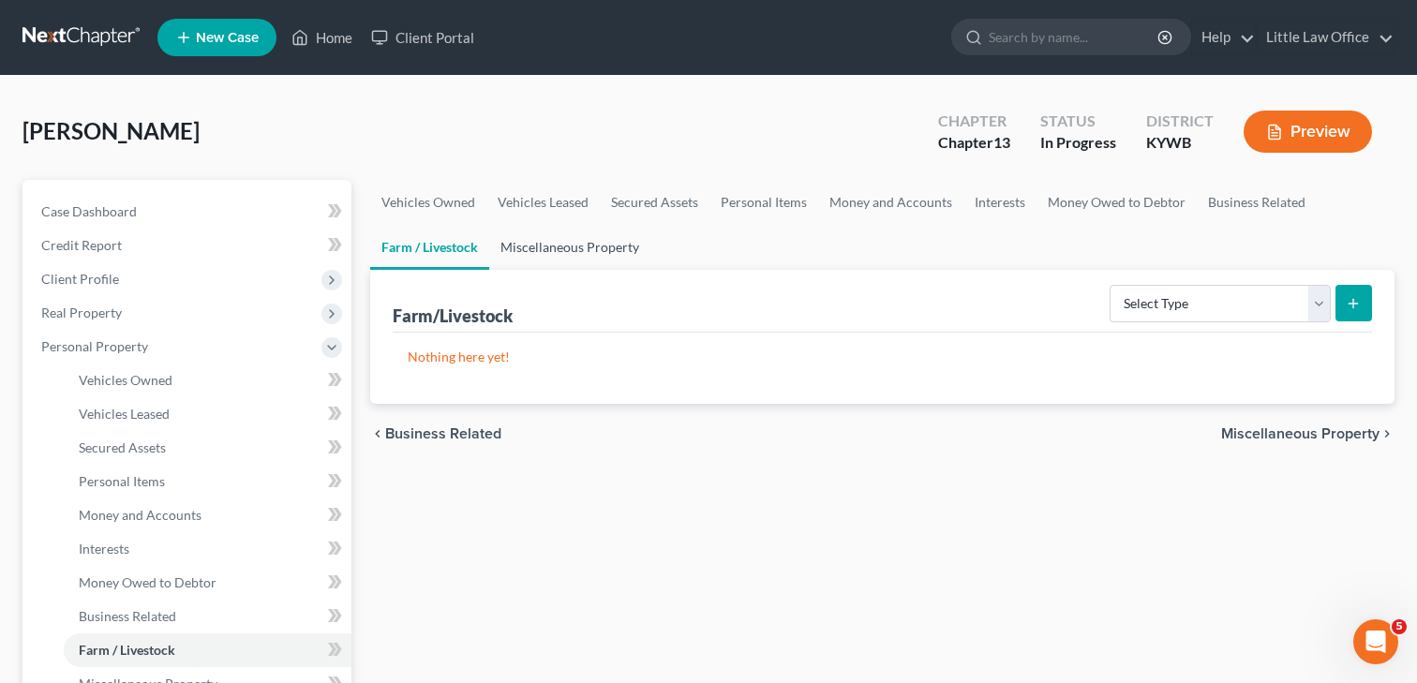
click at [613, 243] on link "Miscellaneous Property" at bounding box center [569, 247] width 161 height 45
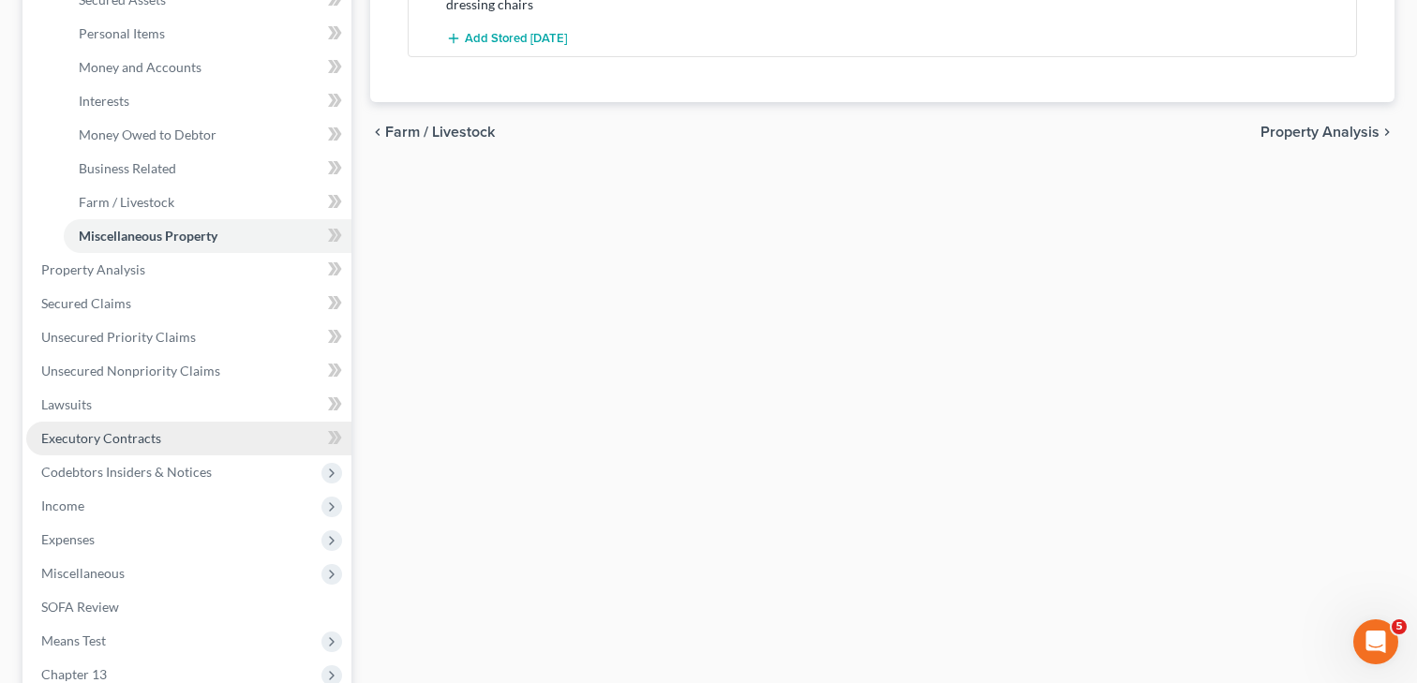
scroll to position [524, 0]
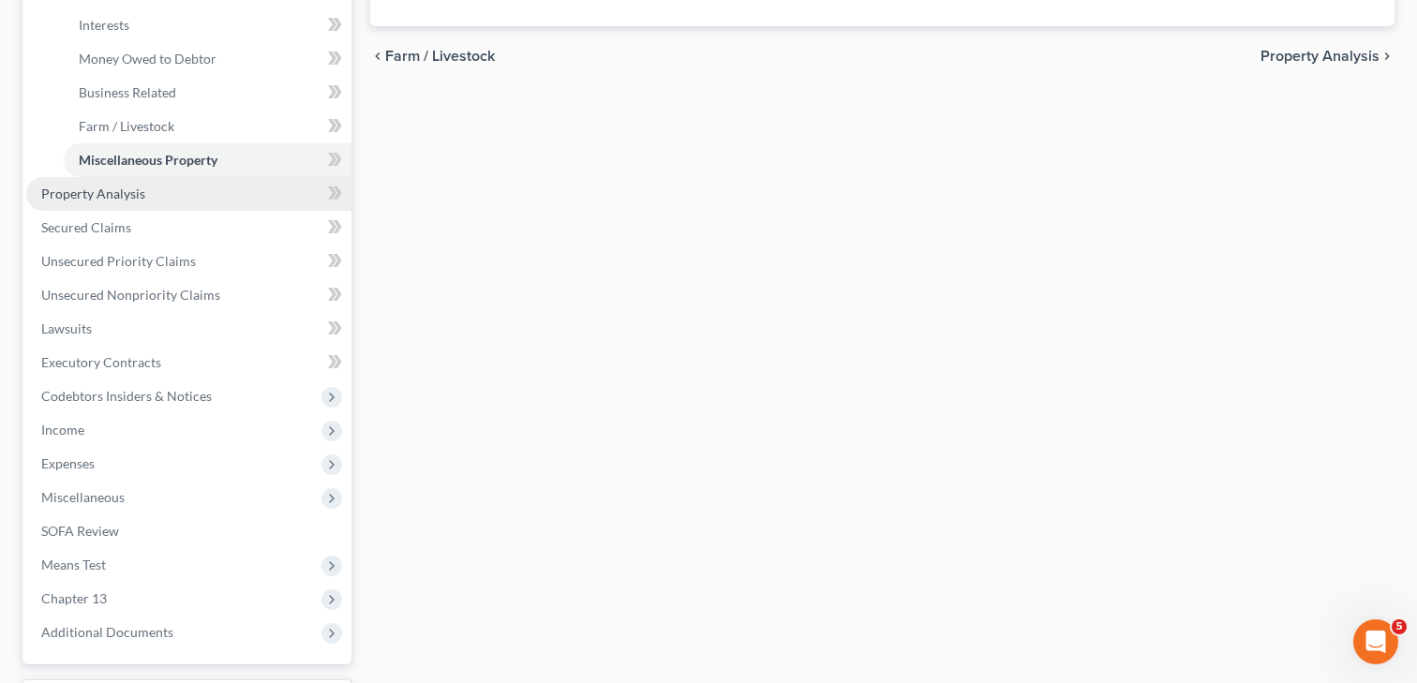
click at [105, 203] on link "Property Analysis" at bounding box center [188, 194] width 325 height 34
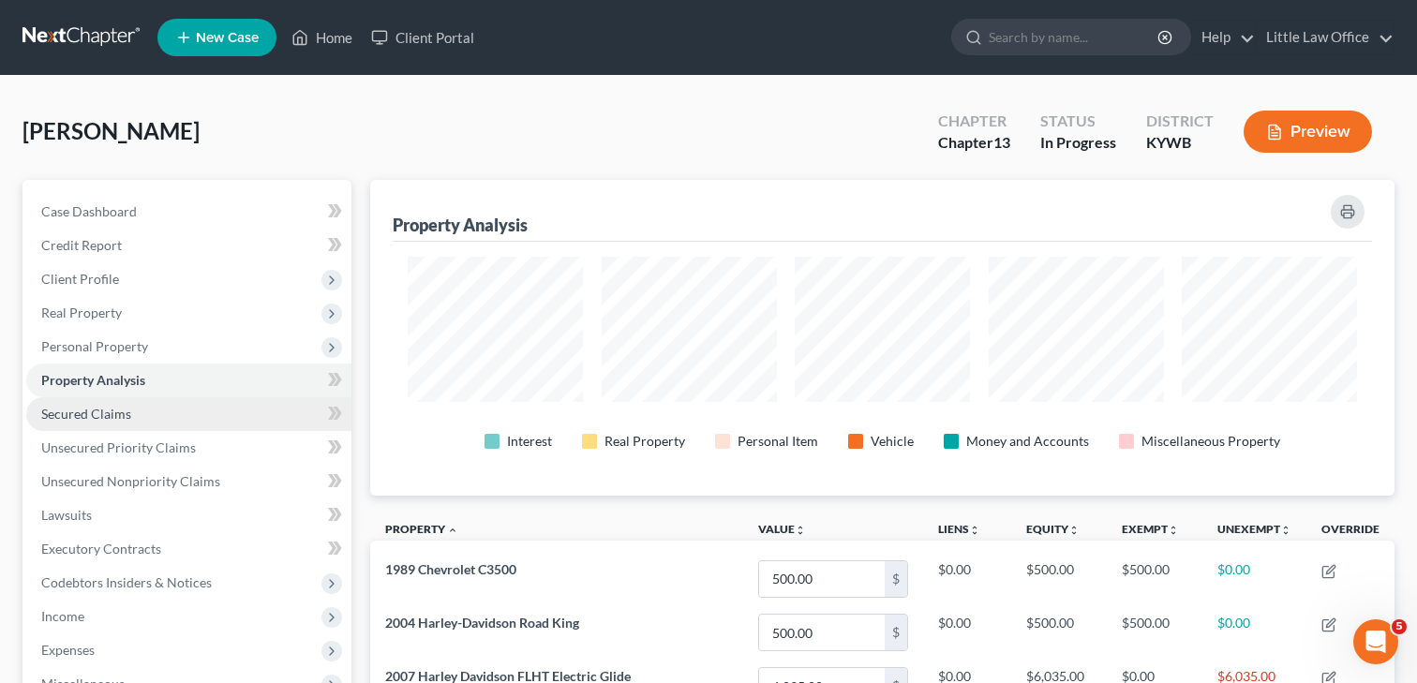
click at [96, 419] on span "Secured Claims" at bounding box center [86, 414] width 90 height 16
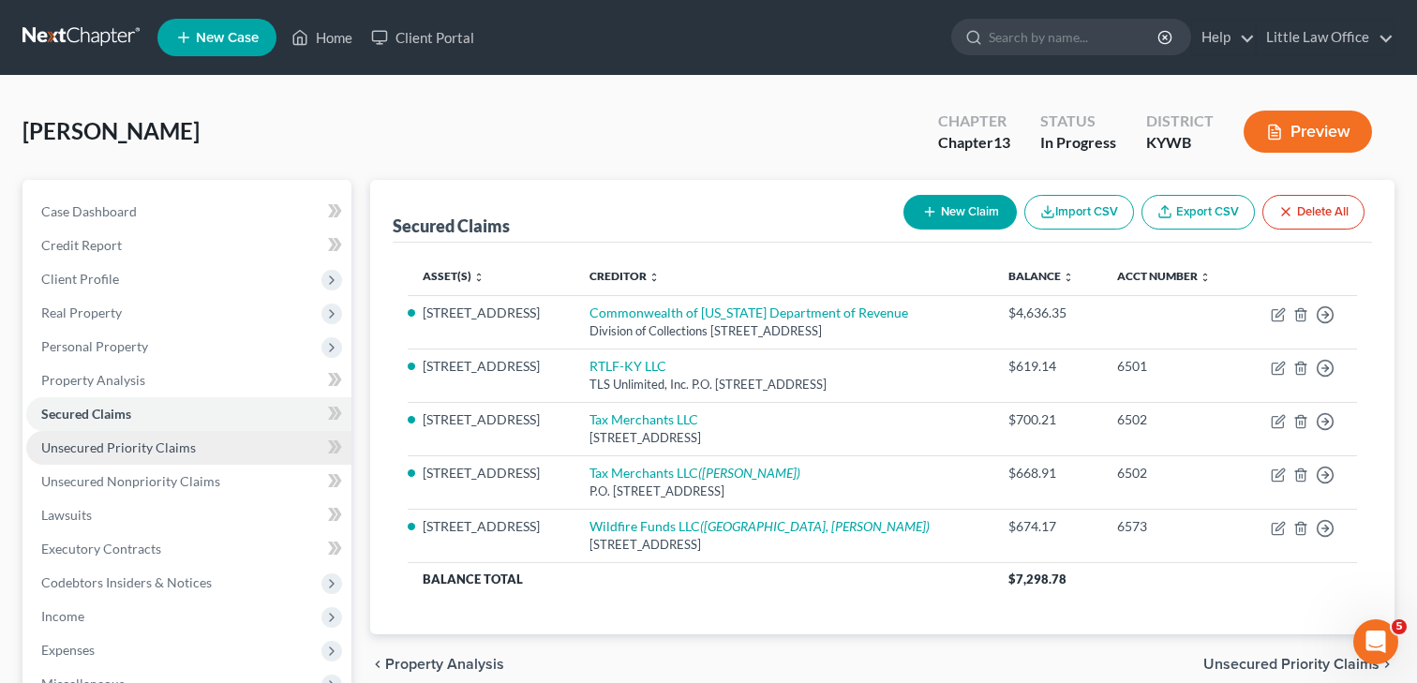
scroll to position [14, 0]
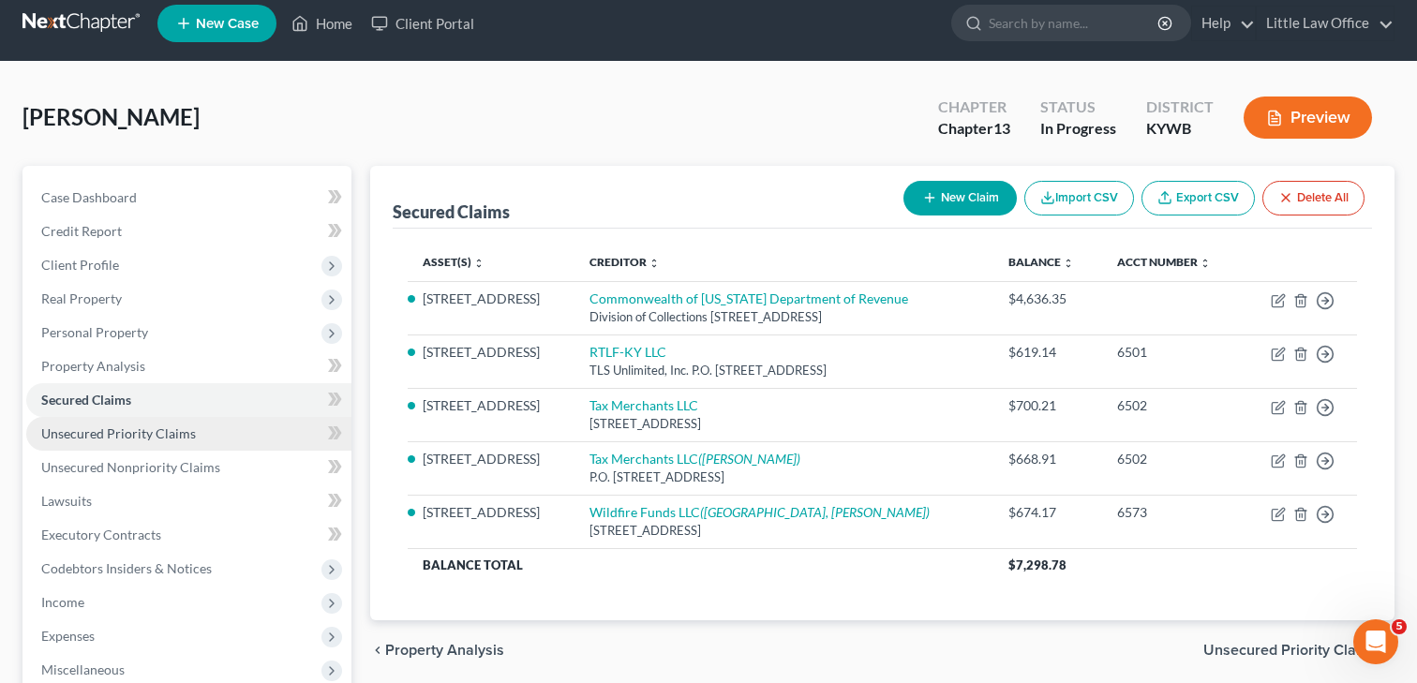
click at [75, 441] on link "Unsecured Priority Claims" at bounding box center [188, 434] width 325 height 34
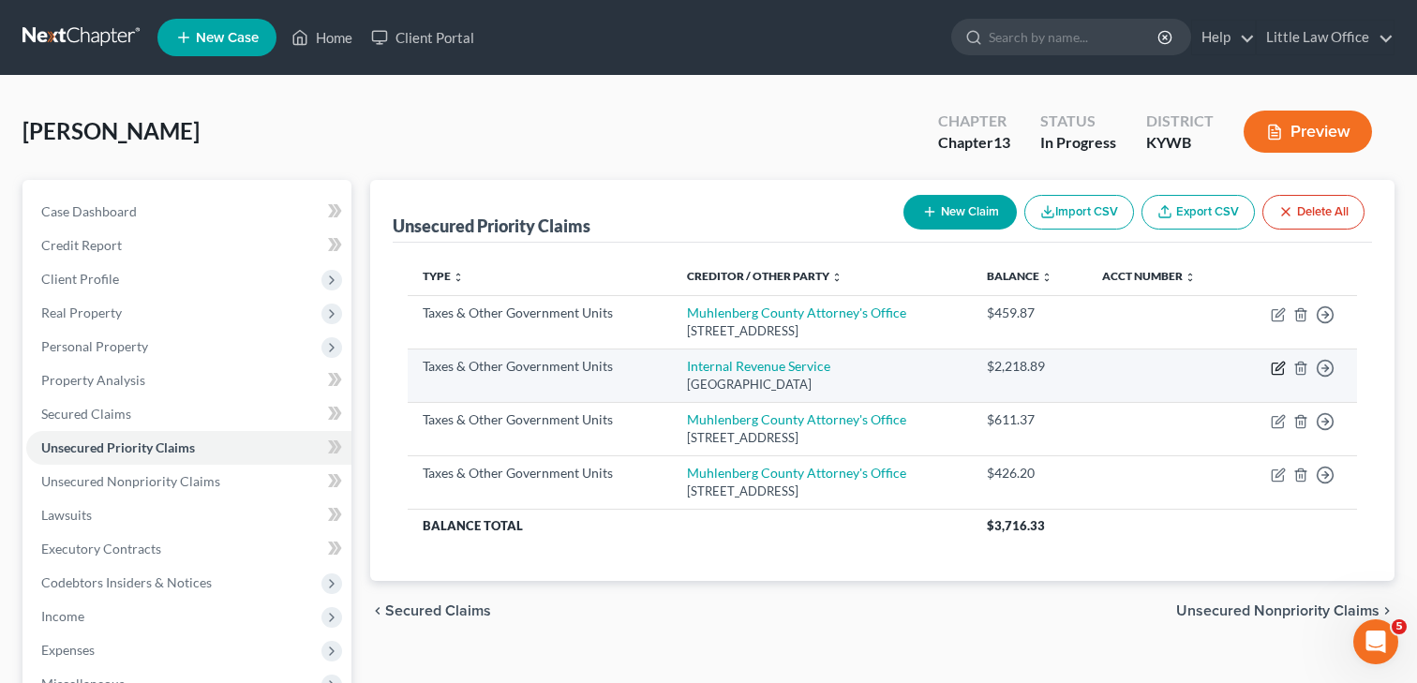
click at [1279, 367] on icon "button" at bounding box center [1279, 366] width 8 height 8
select select "0"
select select "18"
select select "0"
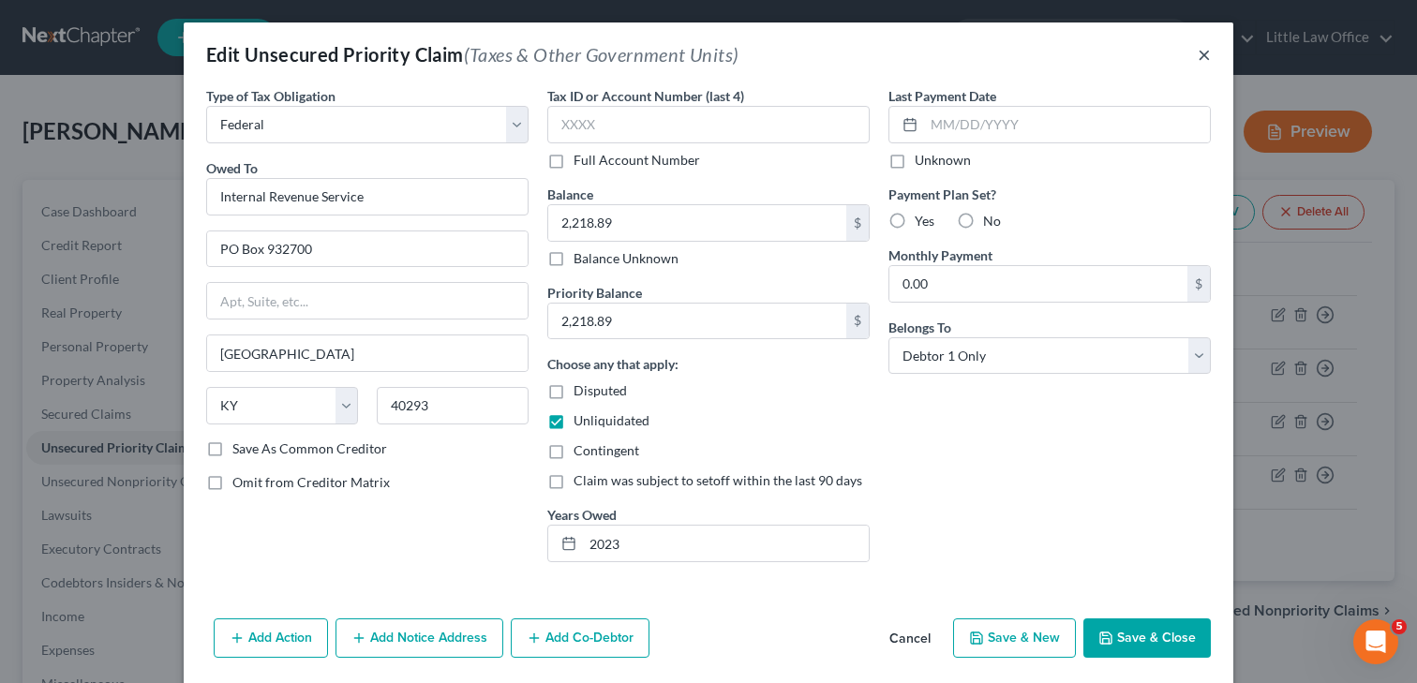
click at [1201, 51] on button "×" at bounding box center [1203, 54] width 13 height 22
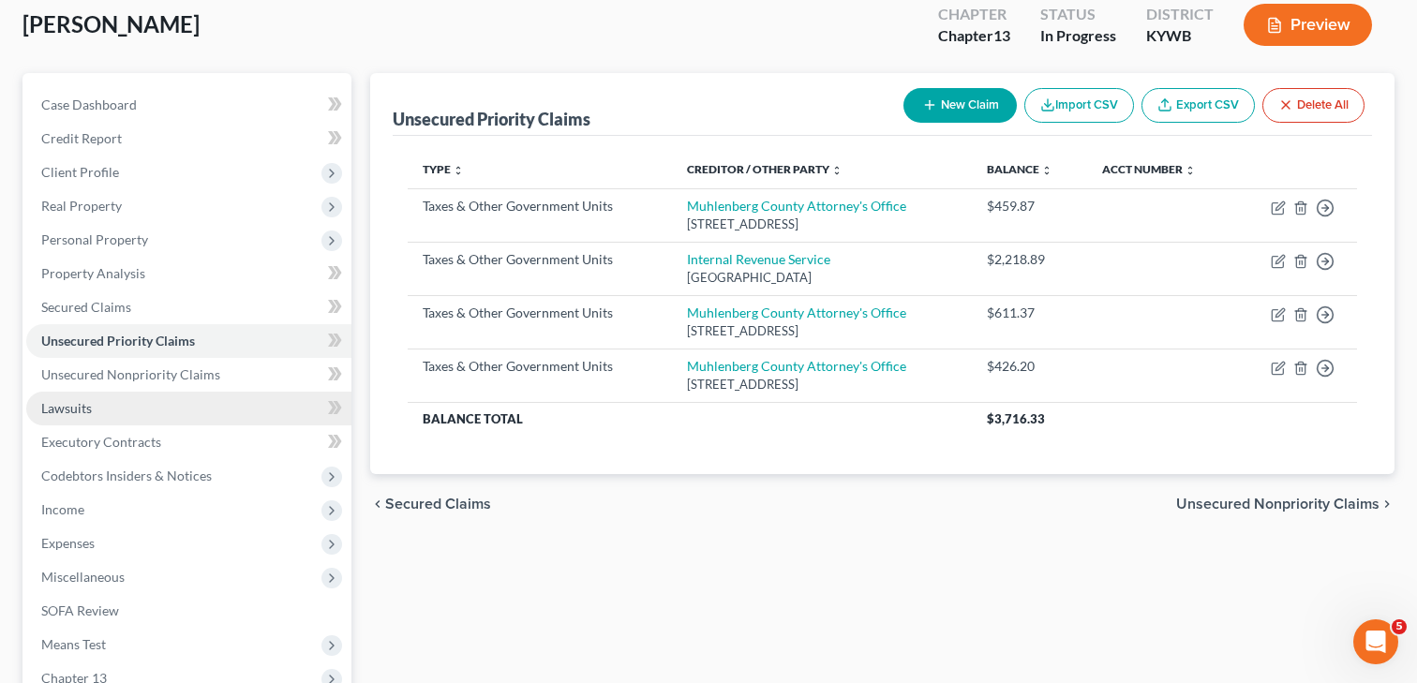
click at [99, 415] on link "Lawsuits" at bounding box center [188, 409] width 325 height 34
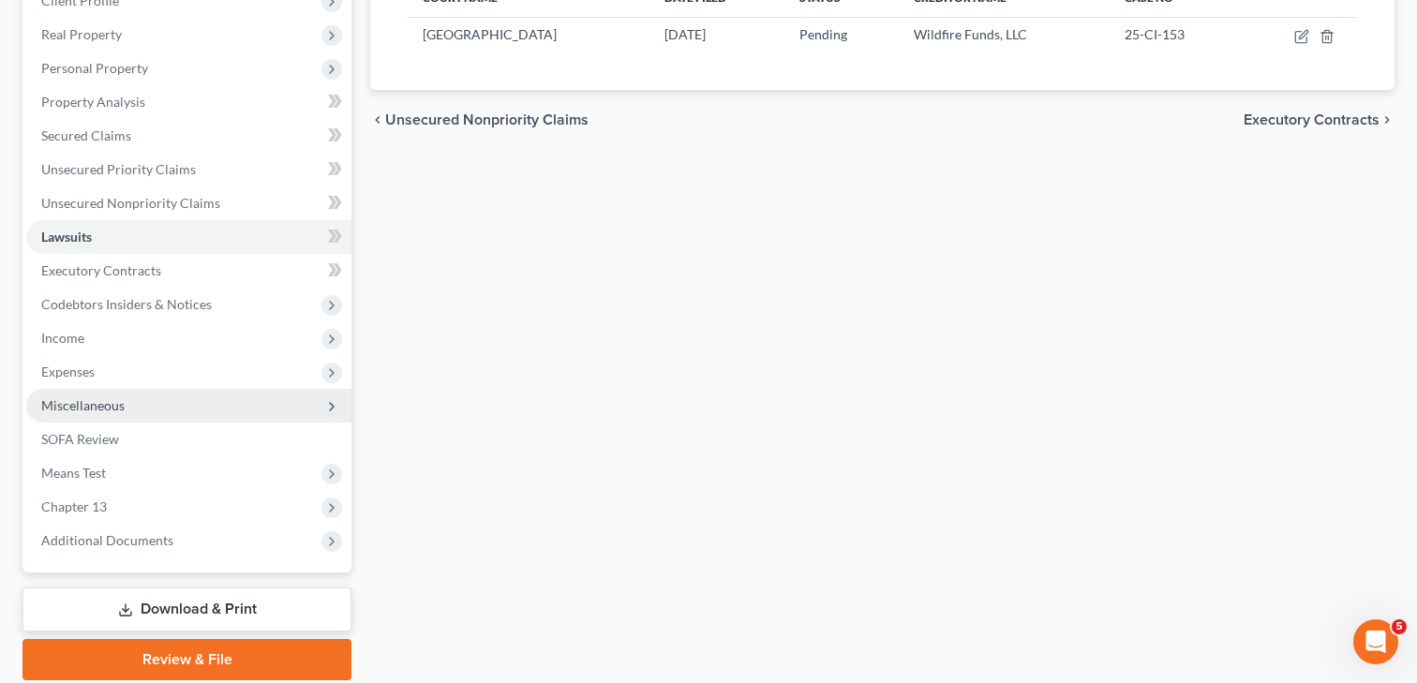
scroll to position [279, 0]
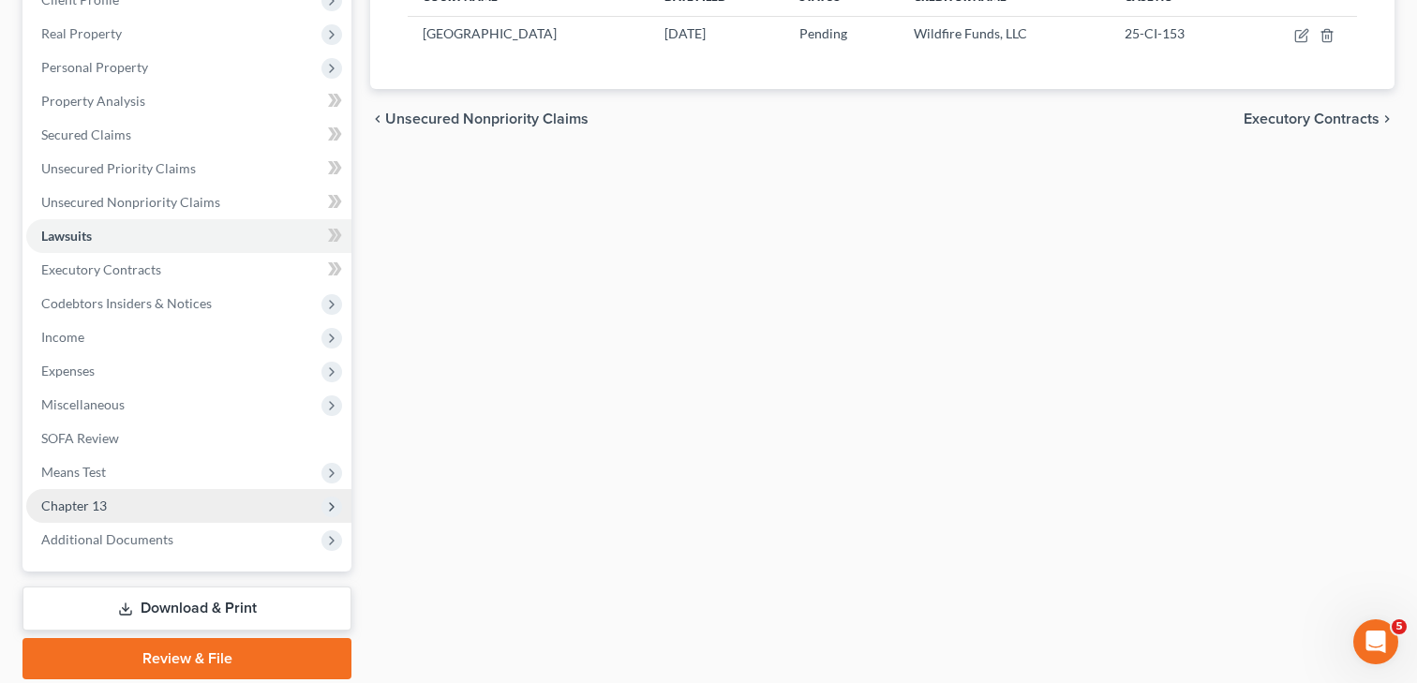
click at [67, 502] on span "Chapter 13" at bounding box center [74, 505] width 66 height 16
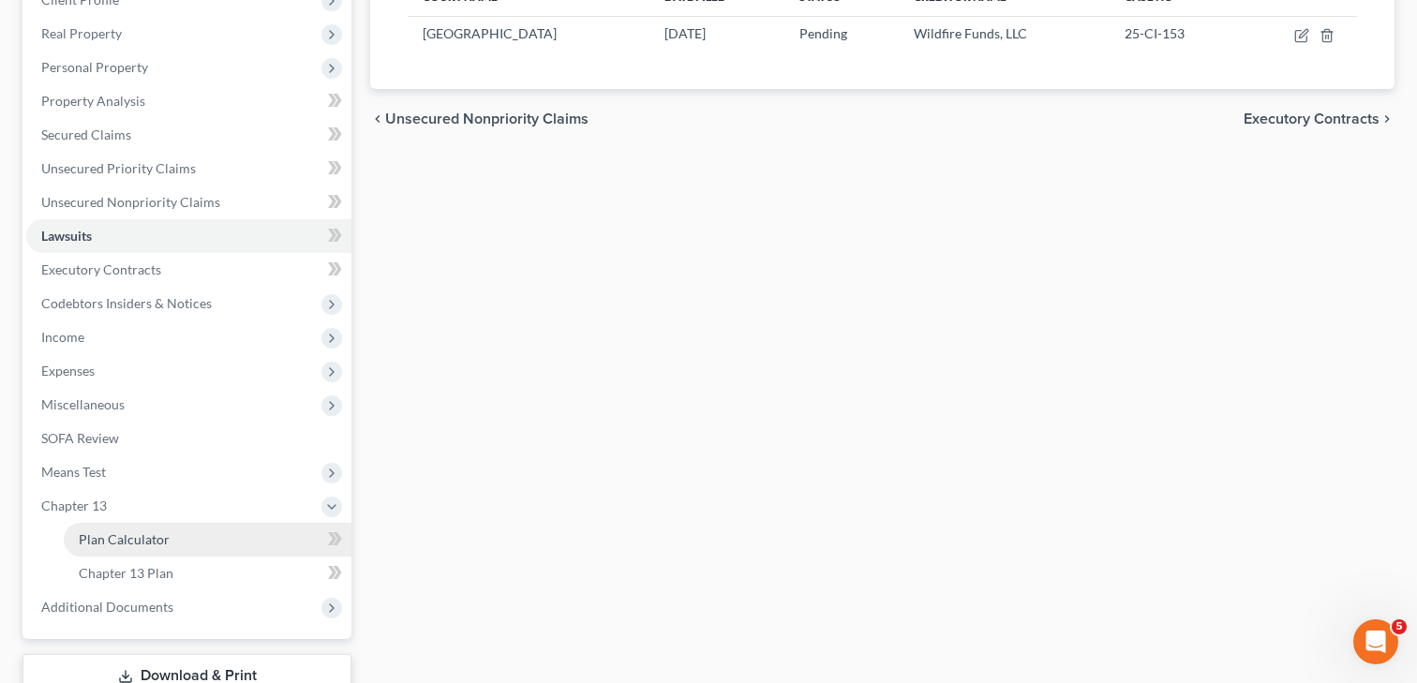
click at [121, 538] on span "Plan Calculator" at bounding box center [124, 539] width 91 height 16
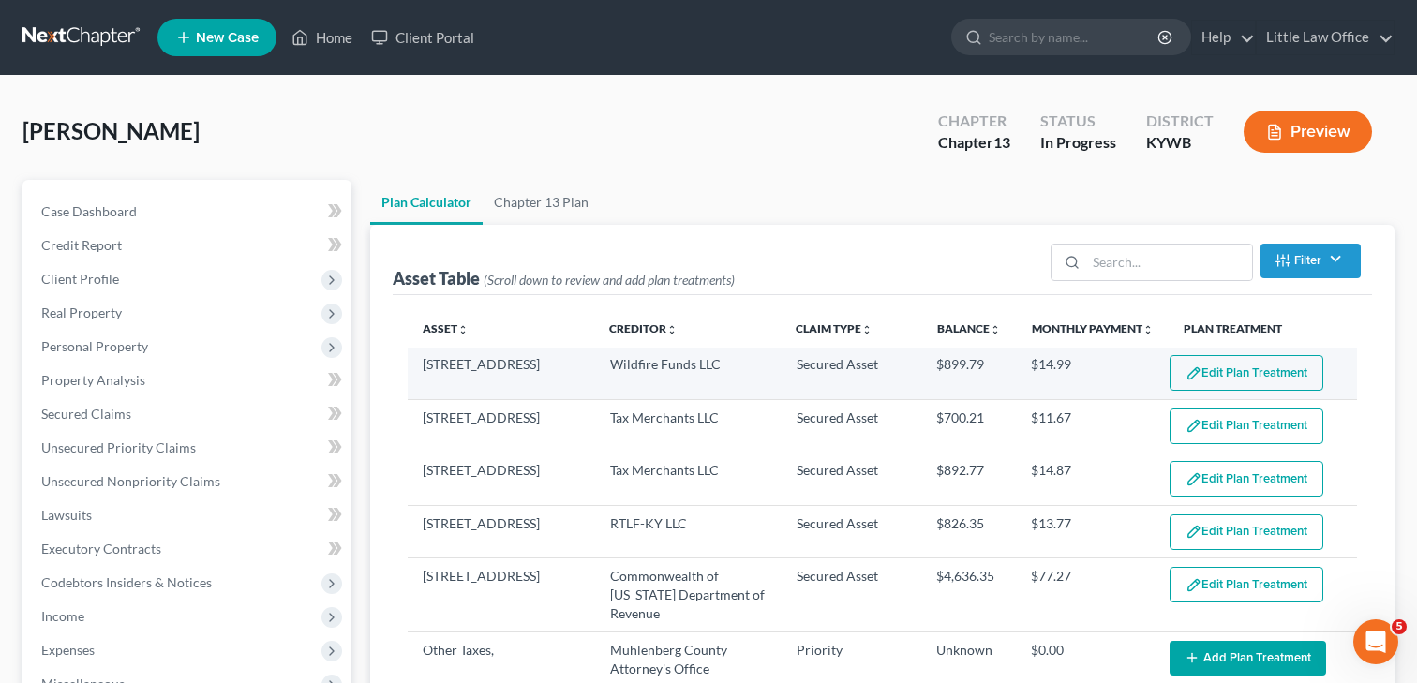
select select "59"
click at [1253, 379] on button "Edit Plan Treatment" at bounding box center [1246, 373] width 154 height 36
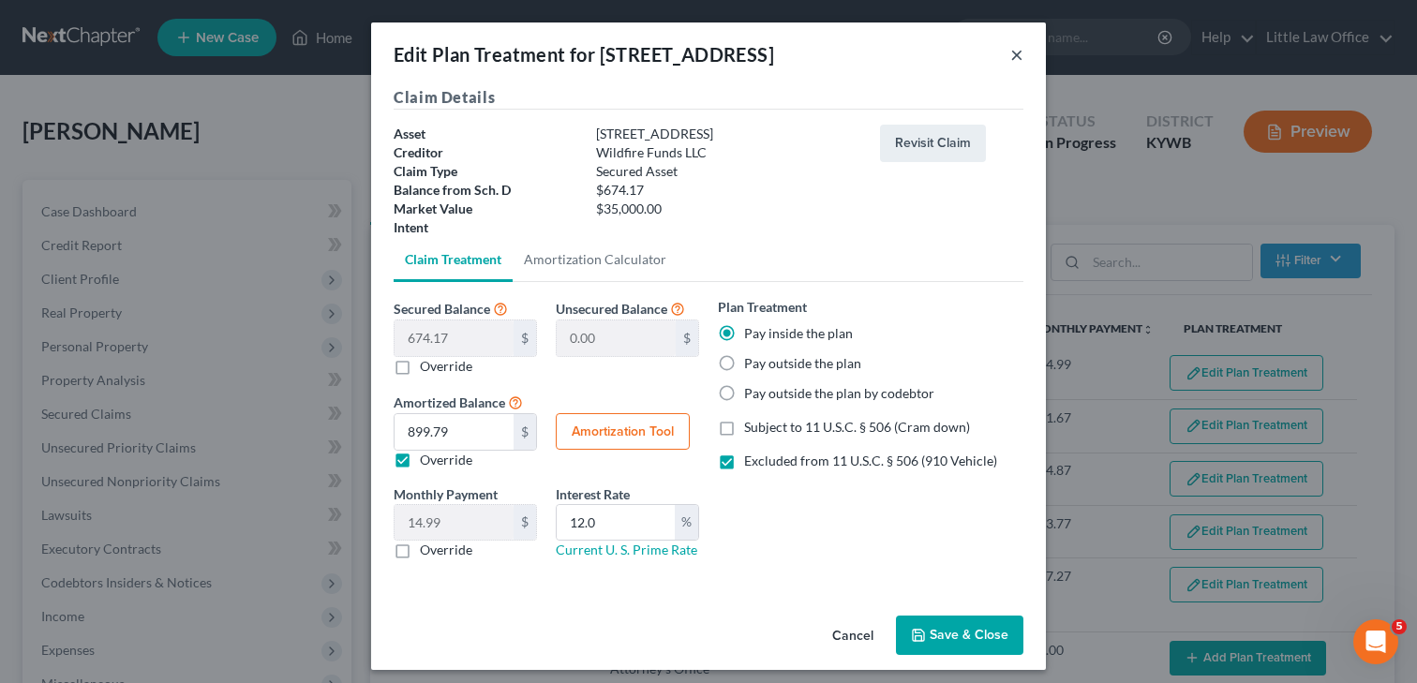
click at [1015, 46] on button "×" at bounding box center [1016, 54] width 13 height 22
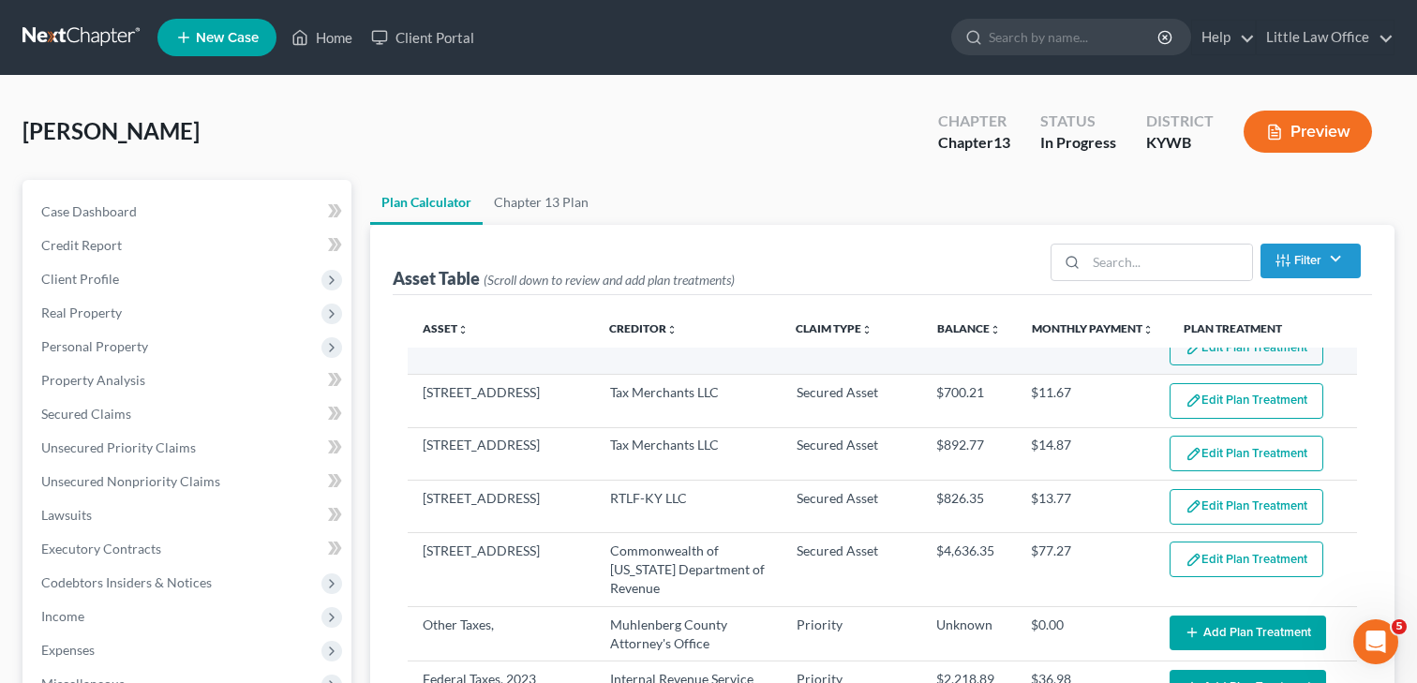
scroll to position [36, 0]
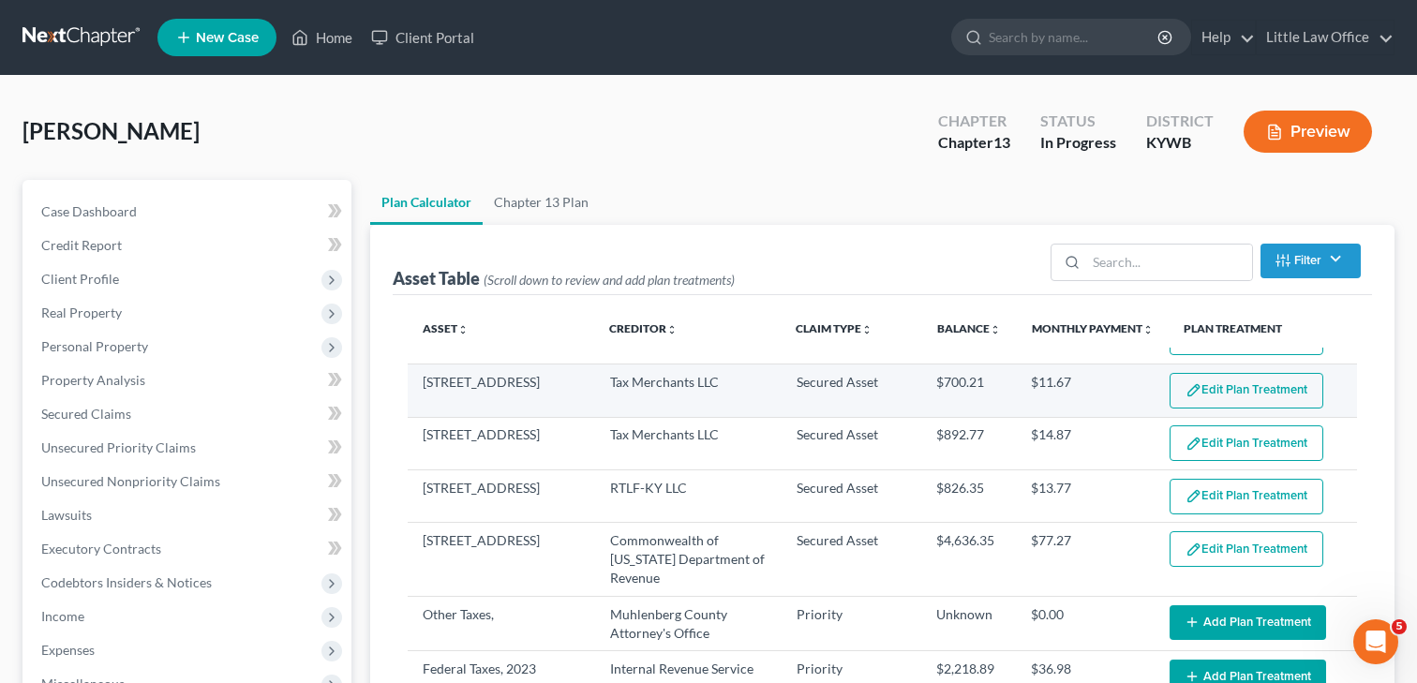
click at [1218, 388] on button "Edit Plan Treatment" at bounding box center [1246, 391] width 154 height 36
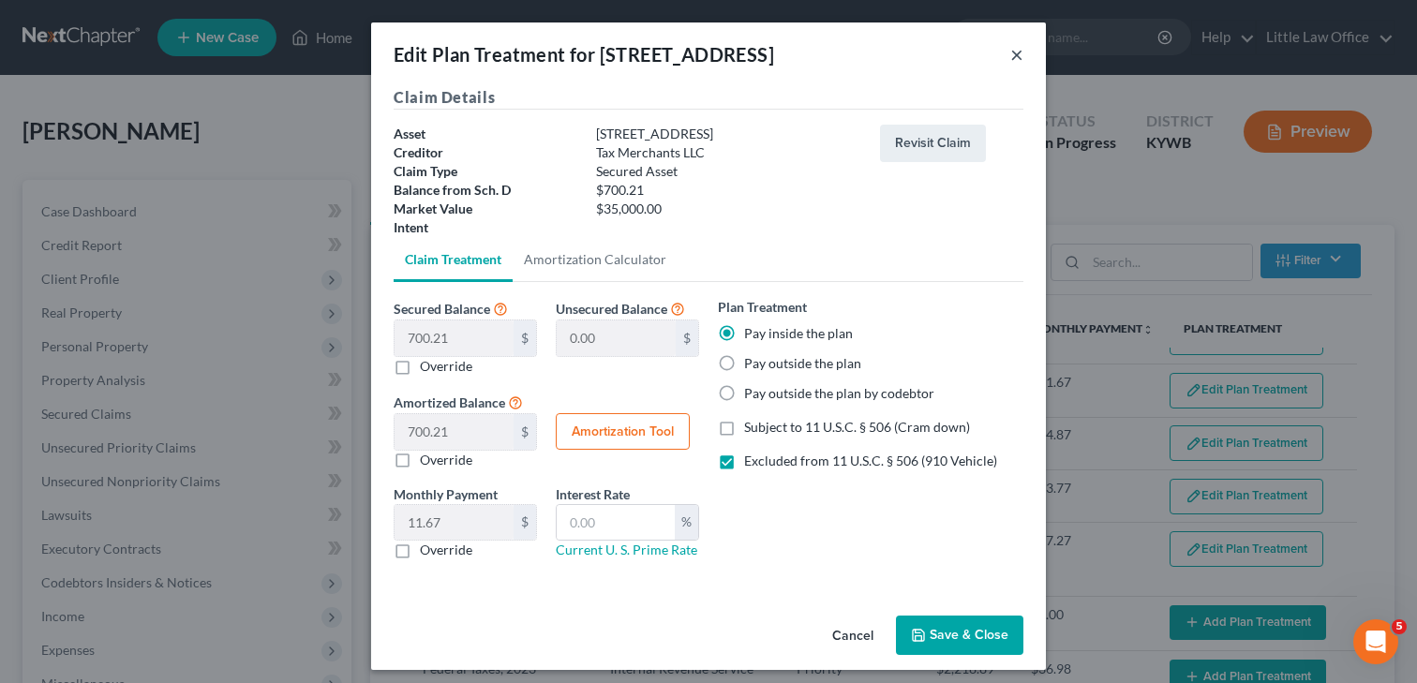
click at [1018, 54] on button "×" at bounding box center [1016, 54] width 13 height 22
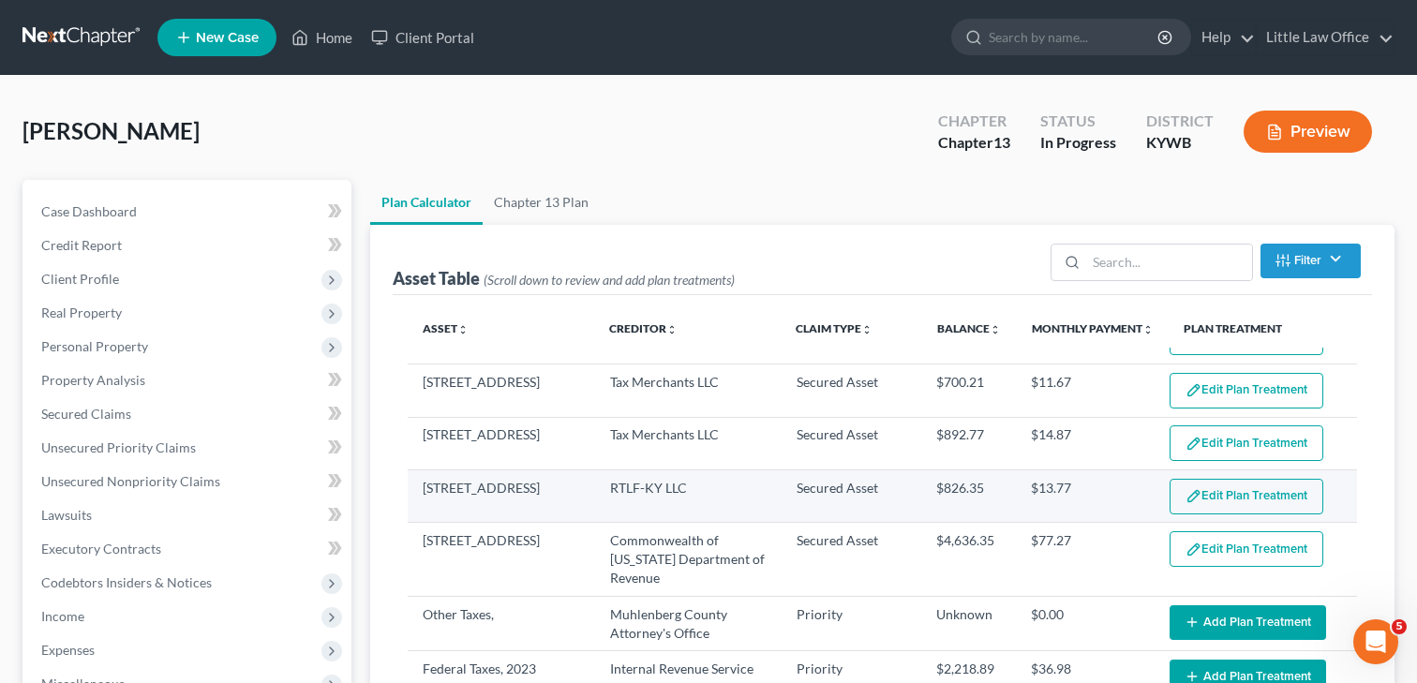
click at [1234, 502] on button "Edit Plan Treatment" at bounding box center [1246, 497] width 154 height 36
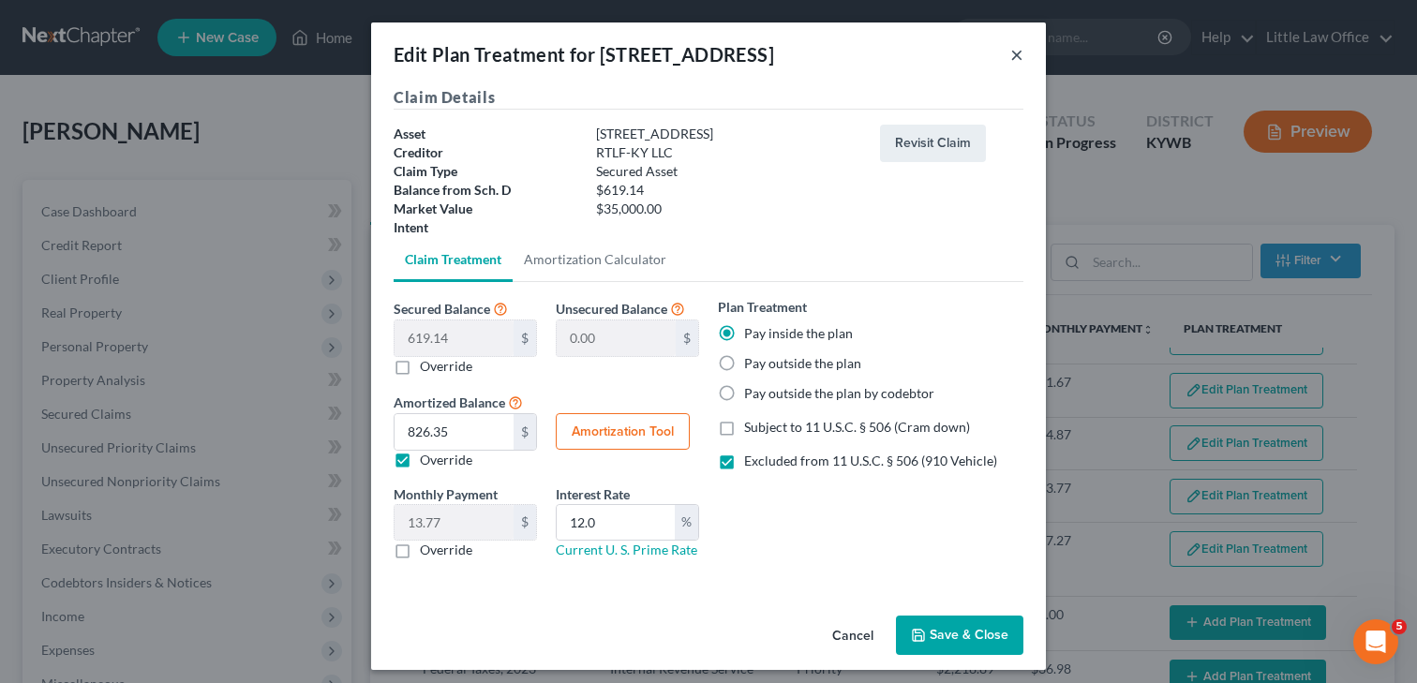
click at [1012, 58] on button "×" at bounding box center [1016, 54] width 13 height 22
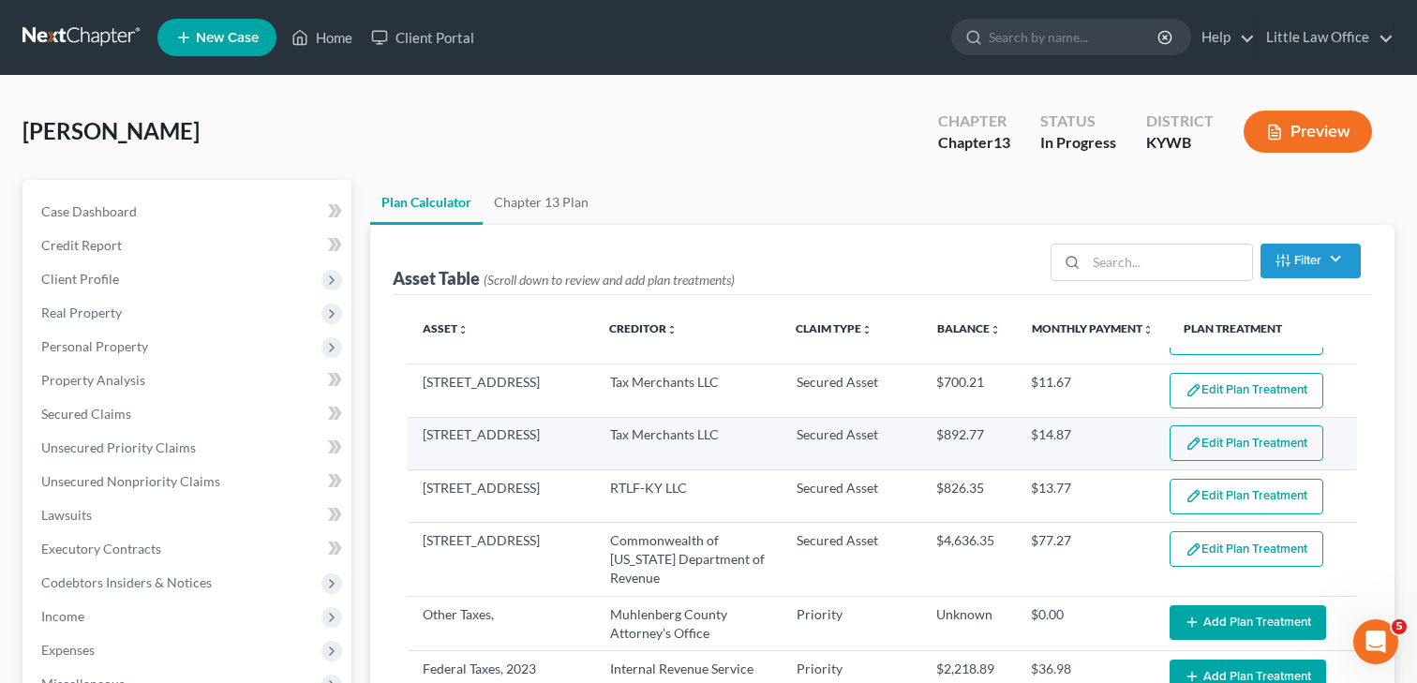
click at [1233, 459] on button "Edit Plan Treatment" at bounding box center [1246, 443] width 154 height 36
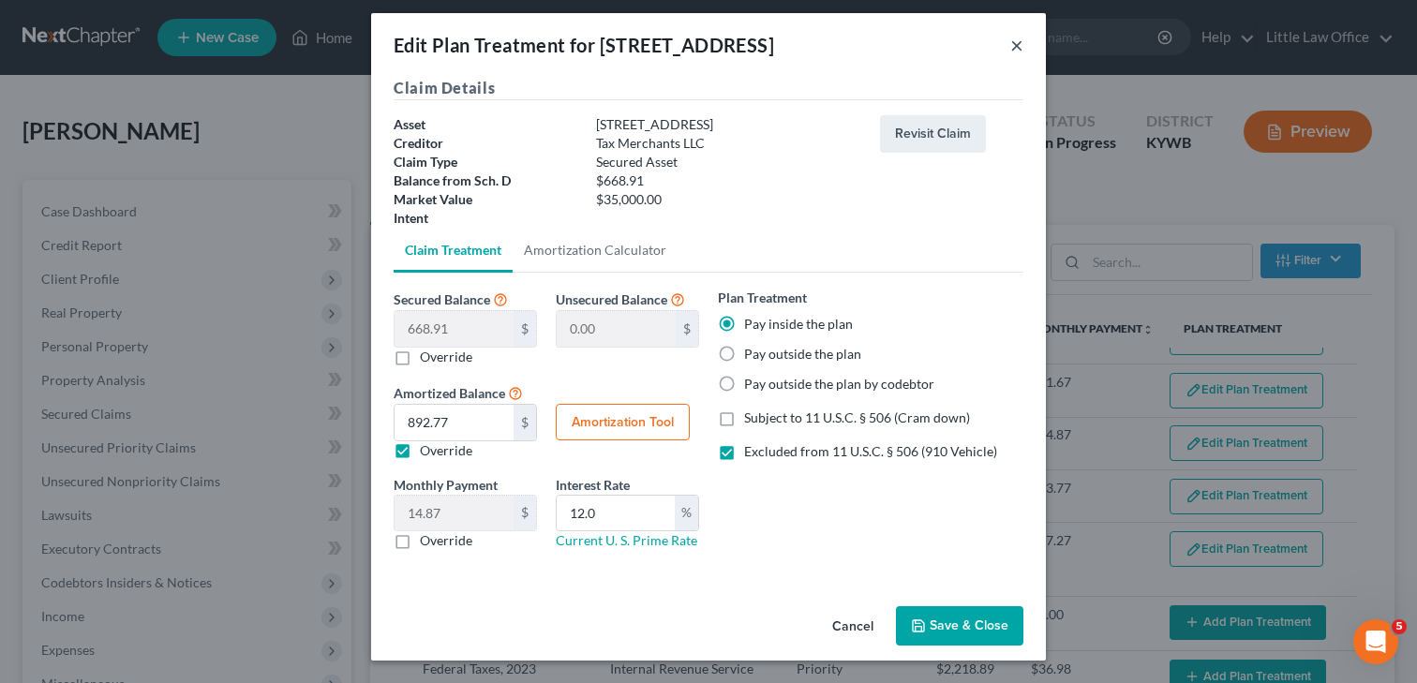
scroll to position [8, 0]
click at [1017, 49] on button "×" at bounding box center [1016, 46] width 13 height 22
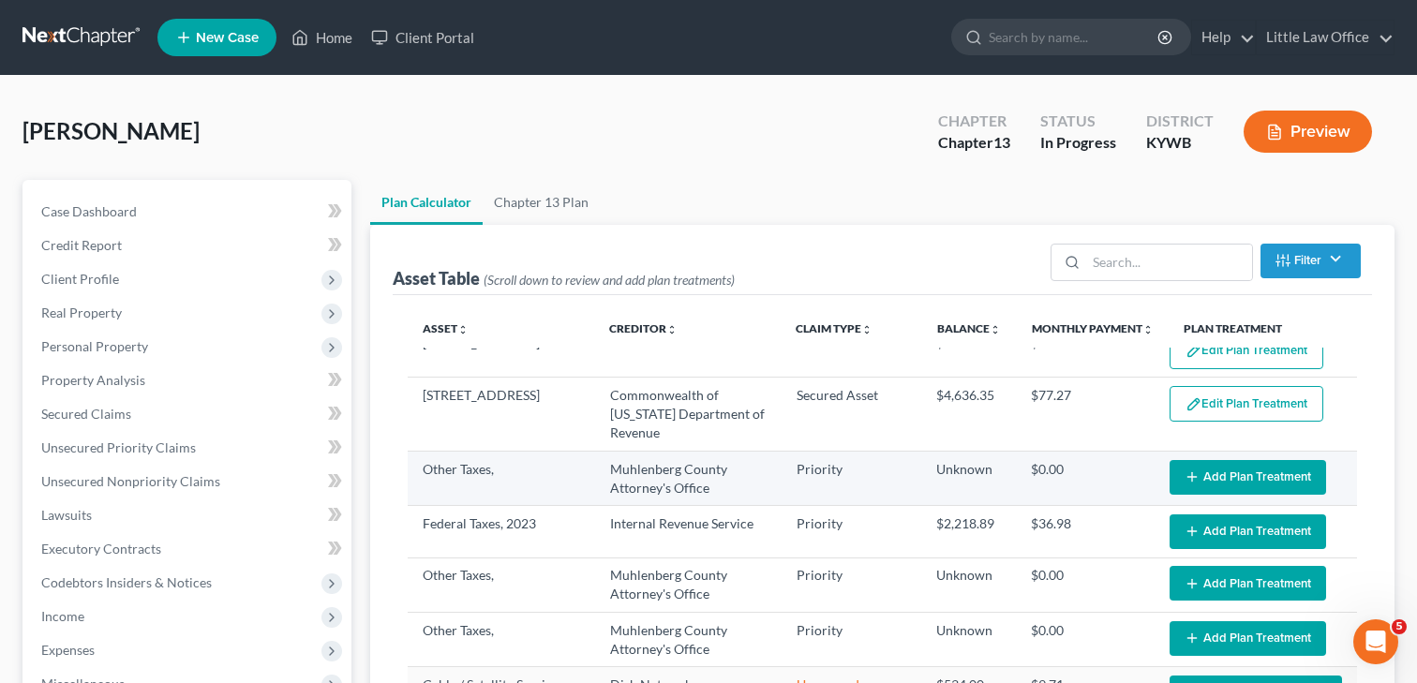
scroll to position [184, 0]
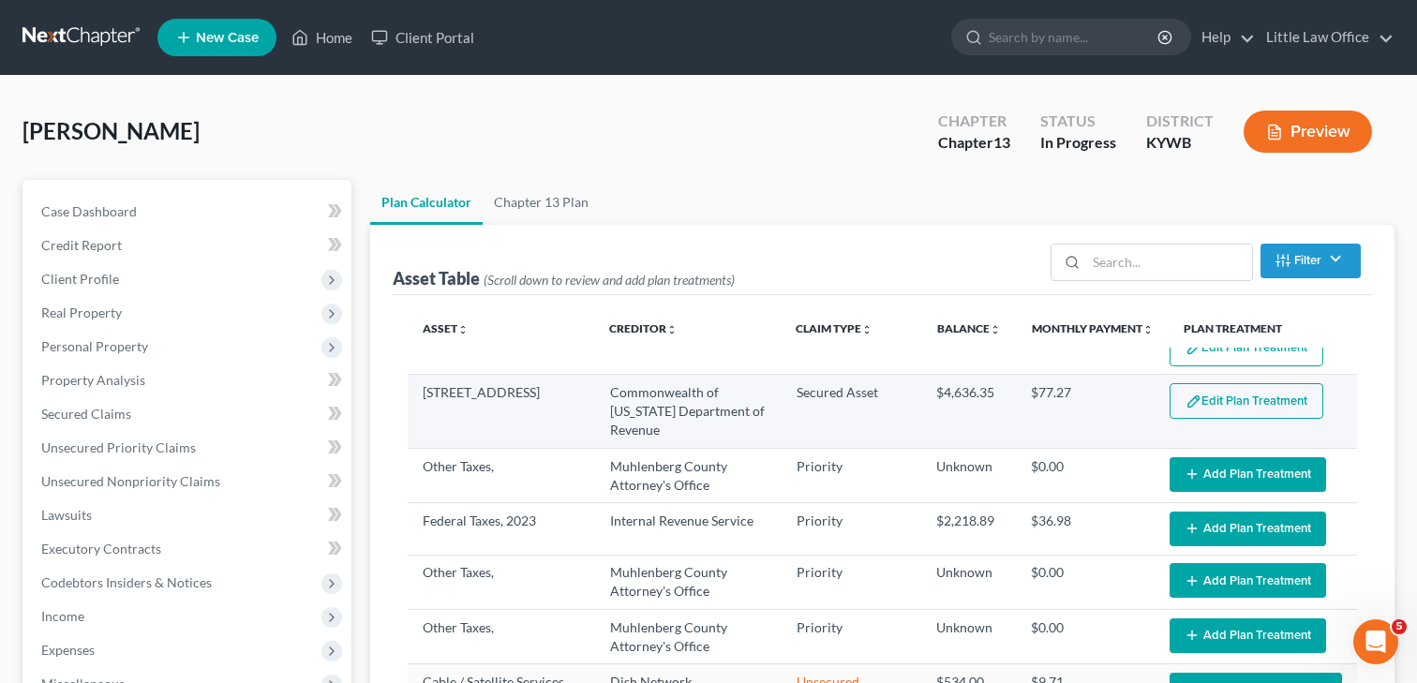
click at [1252, 394] on button "Edit Plan Treatment" at bounding box center [1246, 401] width 154 height 36
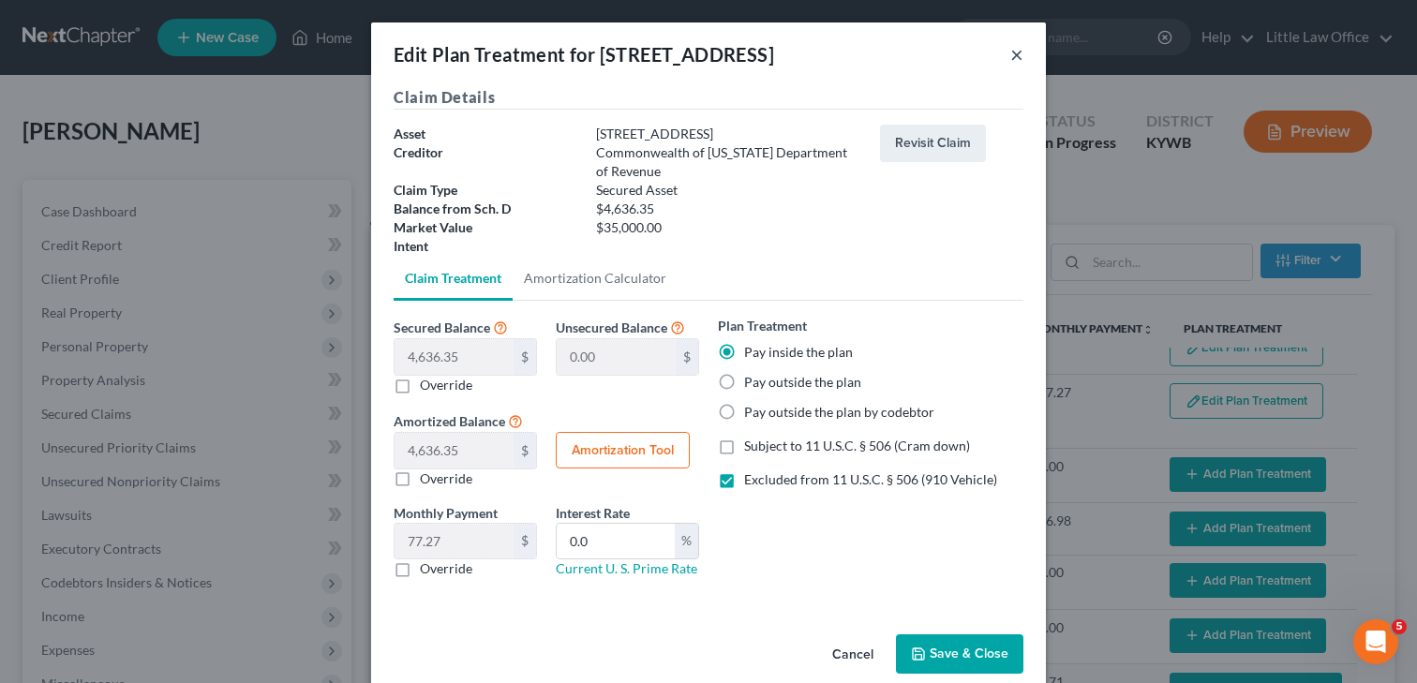
click at [1015, 51] on button "×" at bounding box center [1016, 54] width 13 height 22
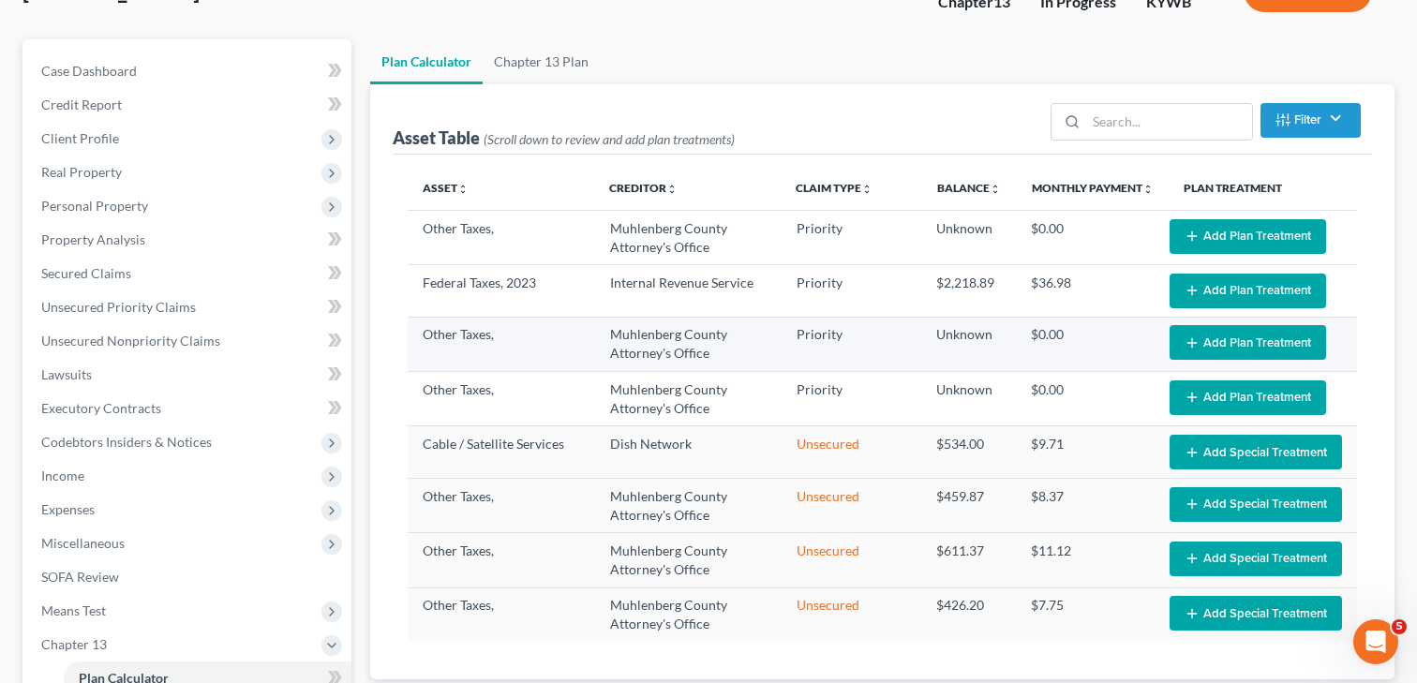
scroll to position [266, 0]
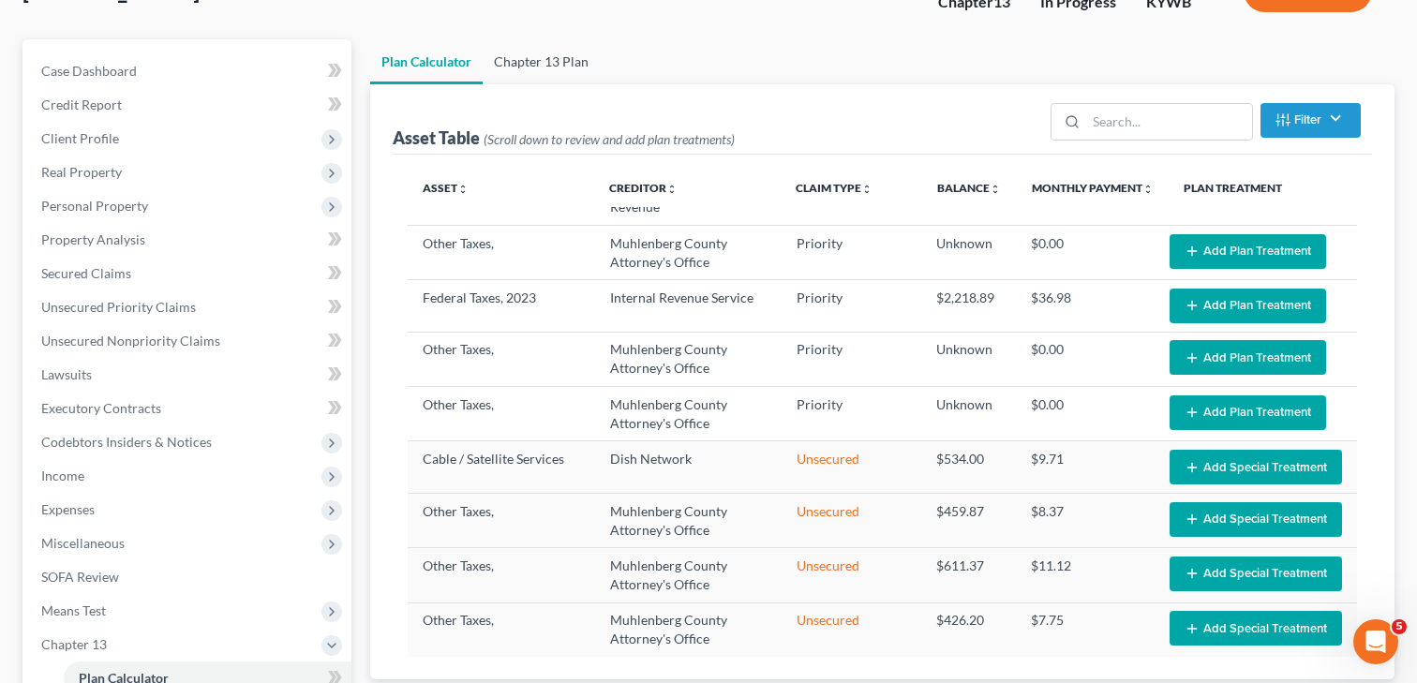
click at [520, 56] on link "Chapter 13 Plan" at bounding box center [541, 61] width 117 height 45
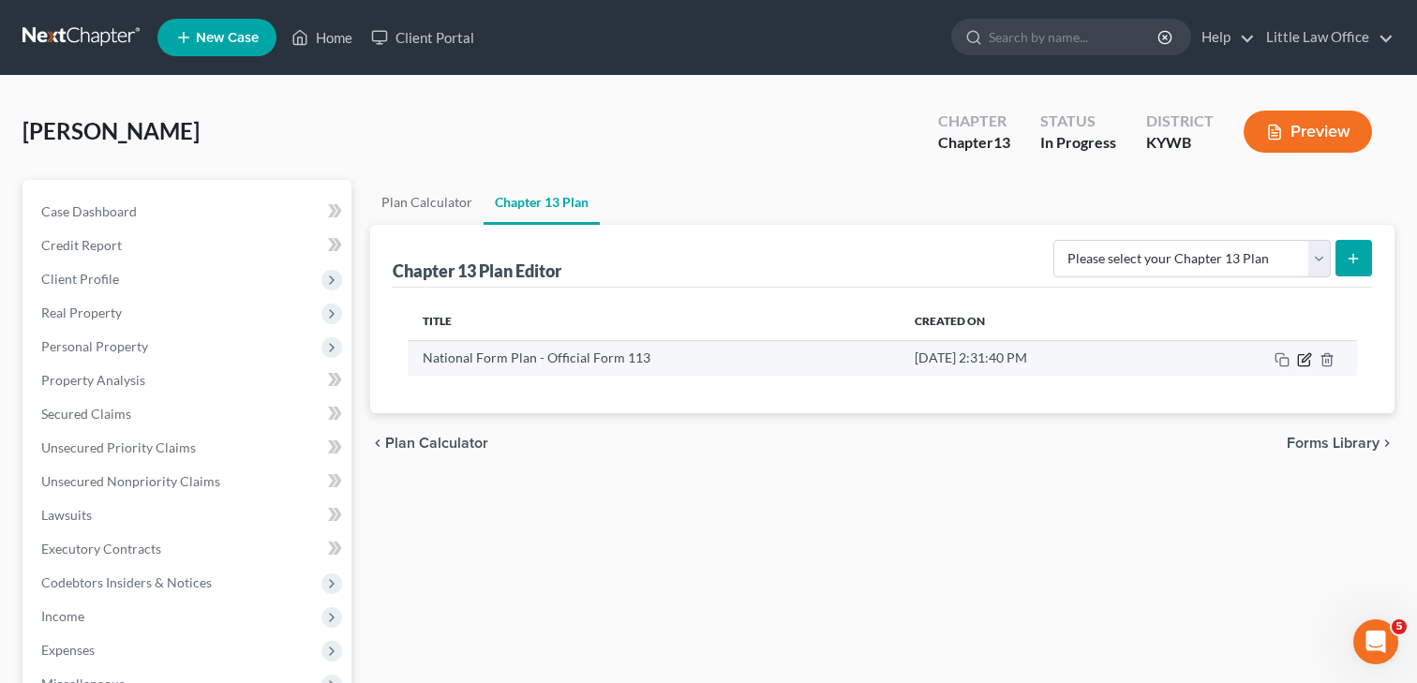
click at [1308, 355] on icon "button" at bounding box center [1305, 357] width 8 height 8
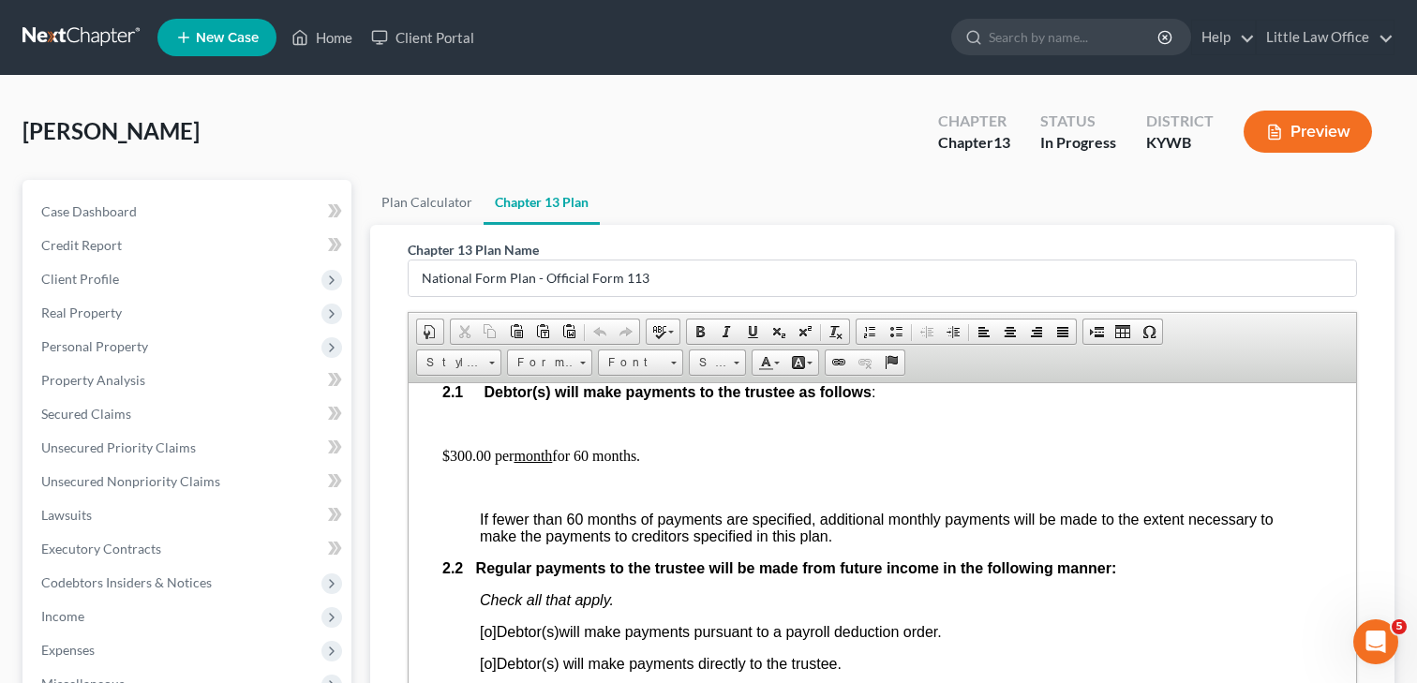
scroll to position [1103, 11]
